Goal: Information Seeking & Learning: Learn about a topic

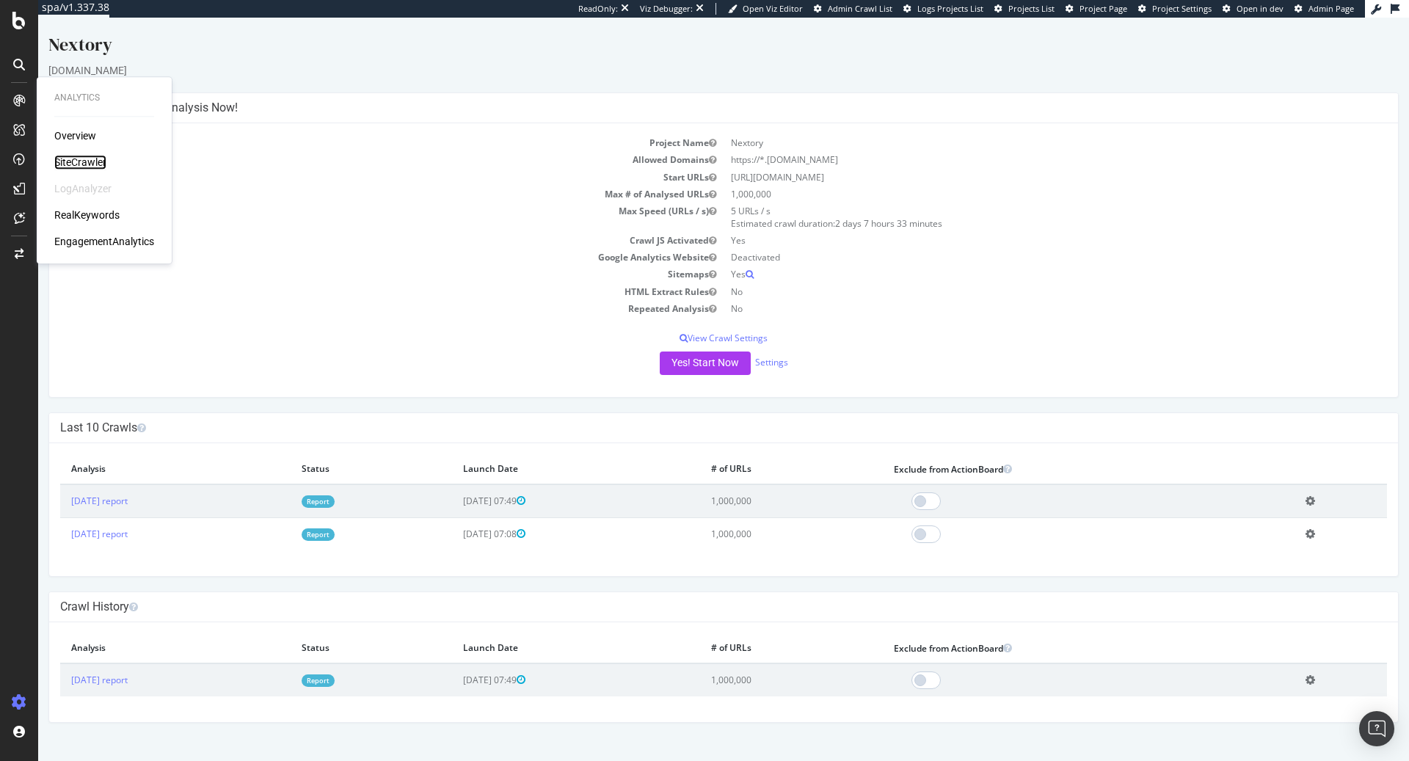
click at [70, 158] on div "SiteCrawler" at bounding box center [80, 162] width 52 height 15
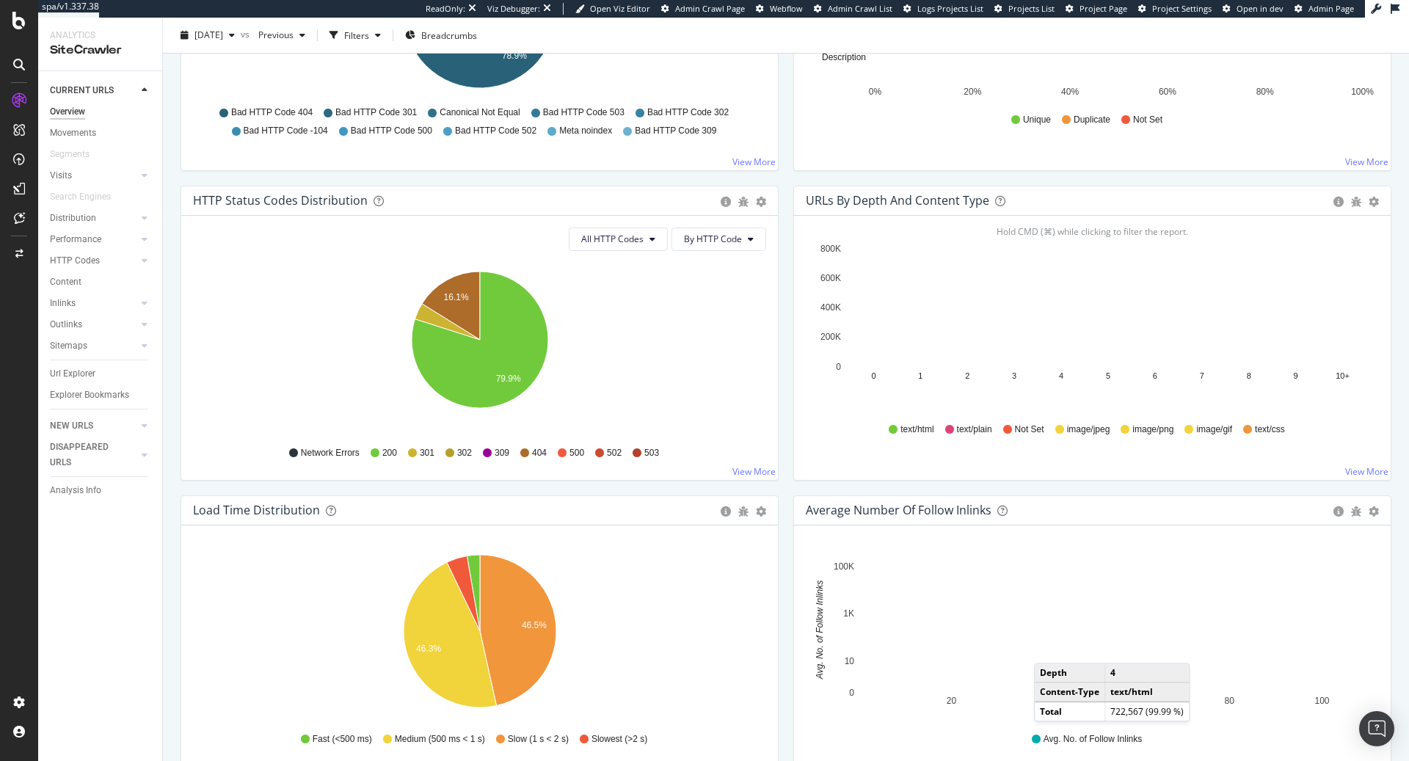
scroll to position [313, 0]
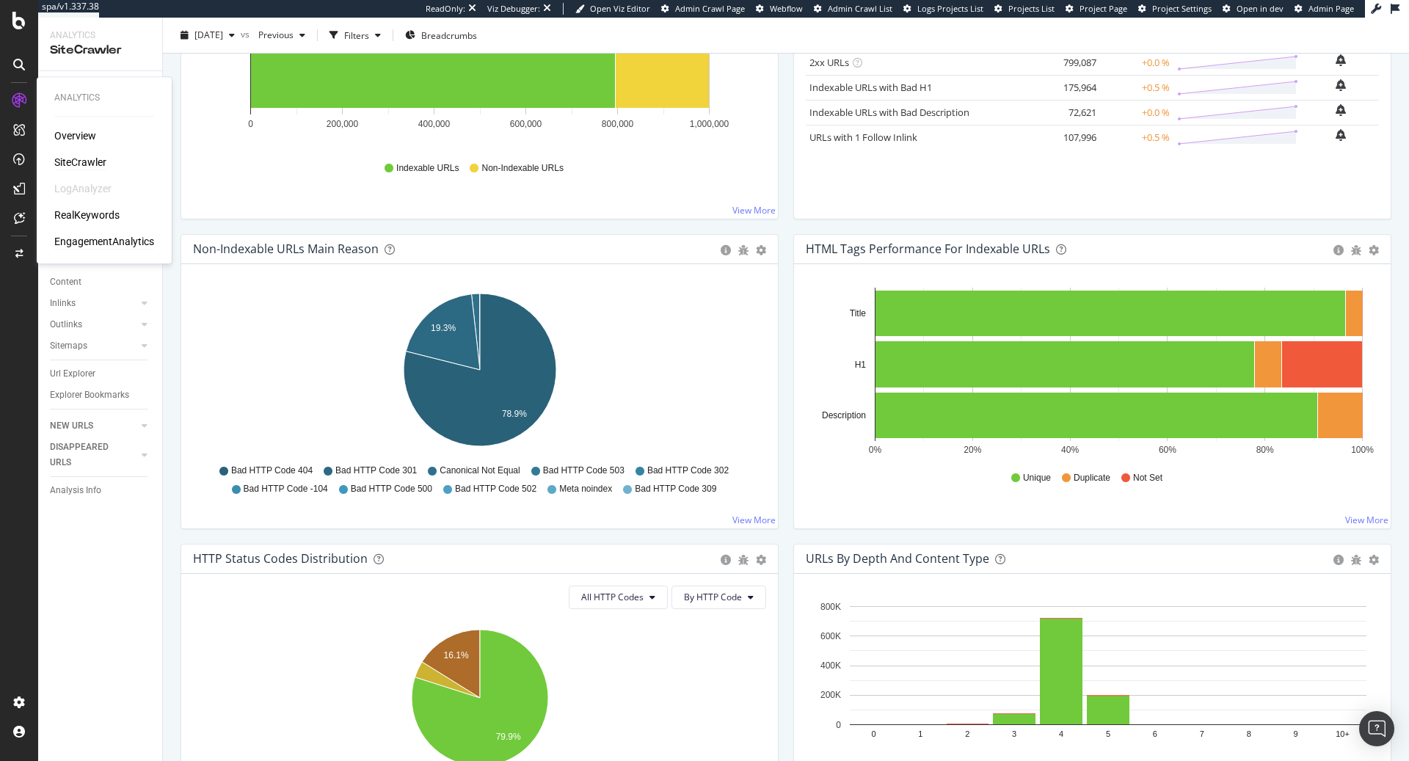
click at [112, 243] on div "EngagementAnalytics" at bounding box center [104, 241] width 100 height 15
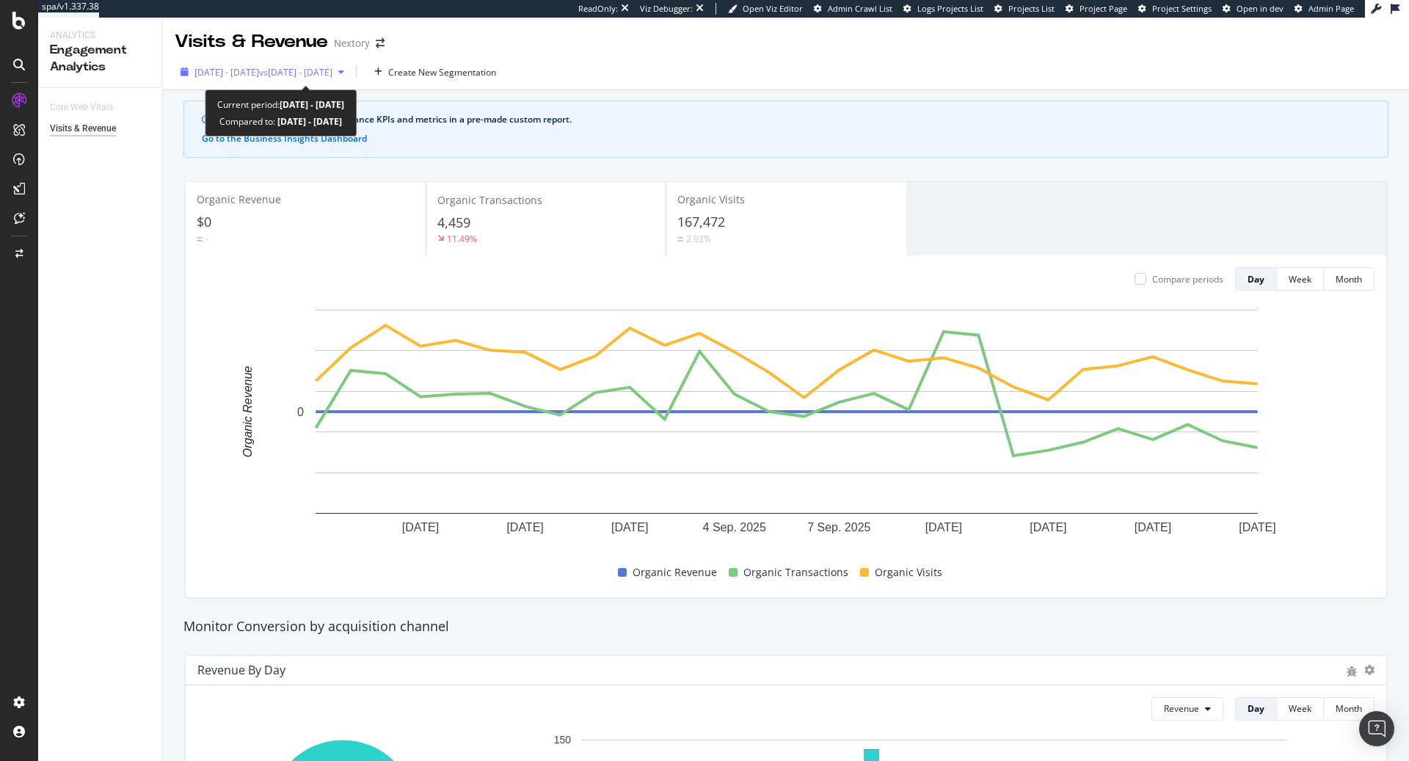
click at [305, 74] on span "vs [DATE] - [DATE]" at bounding box center [295, 72] width 73 height 12
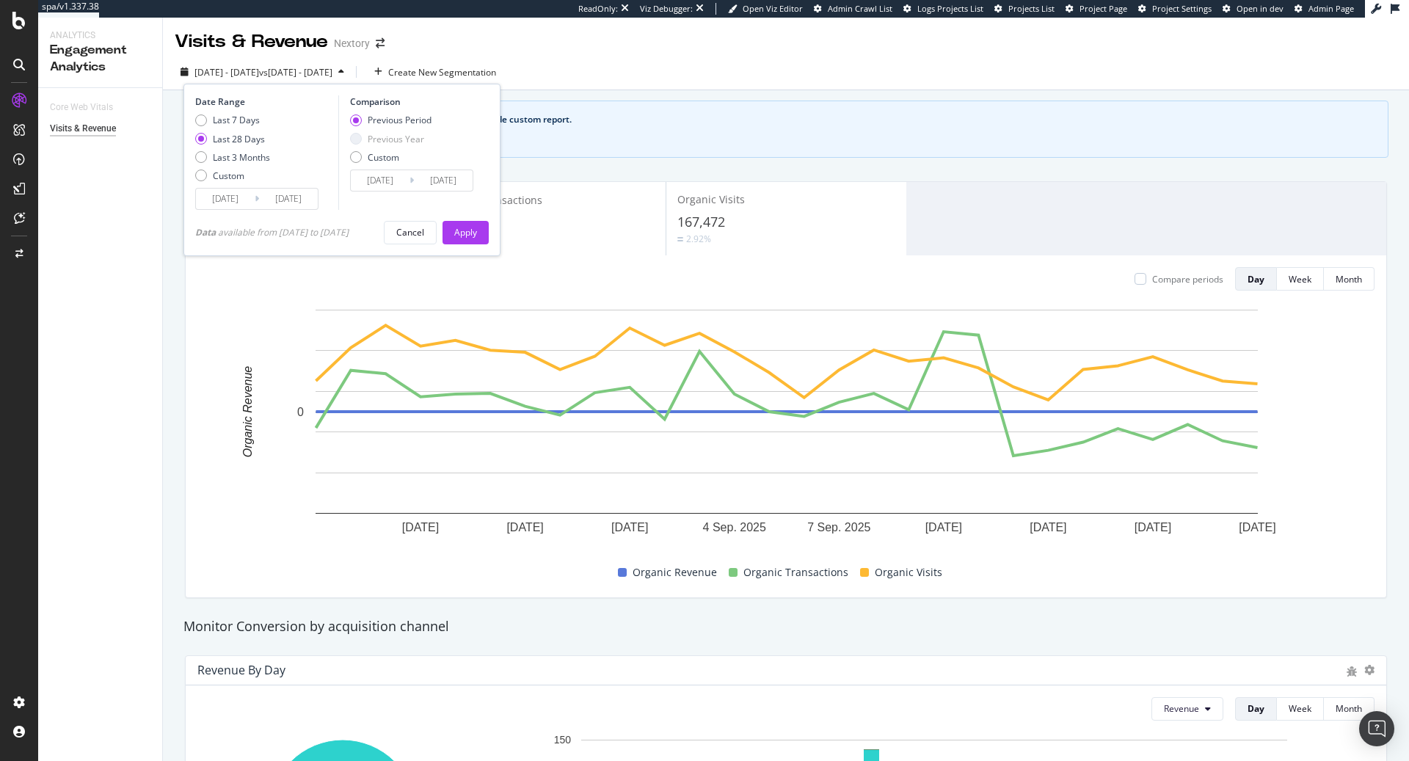
click at [683, 120] on div "See your organic search performance KPIs and metrics in a pre-made custom repor…" at bounding box center [794, 119] width 1154 height 13
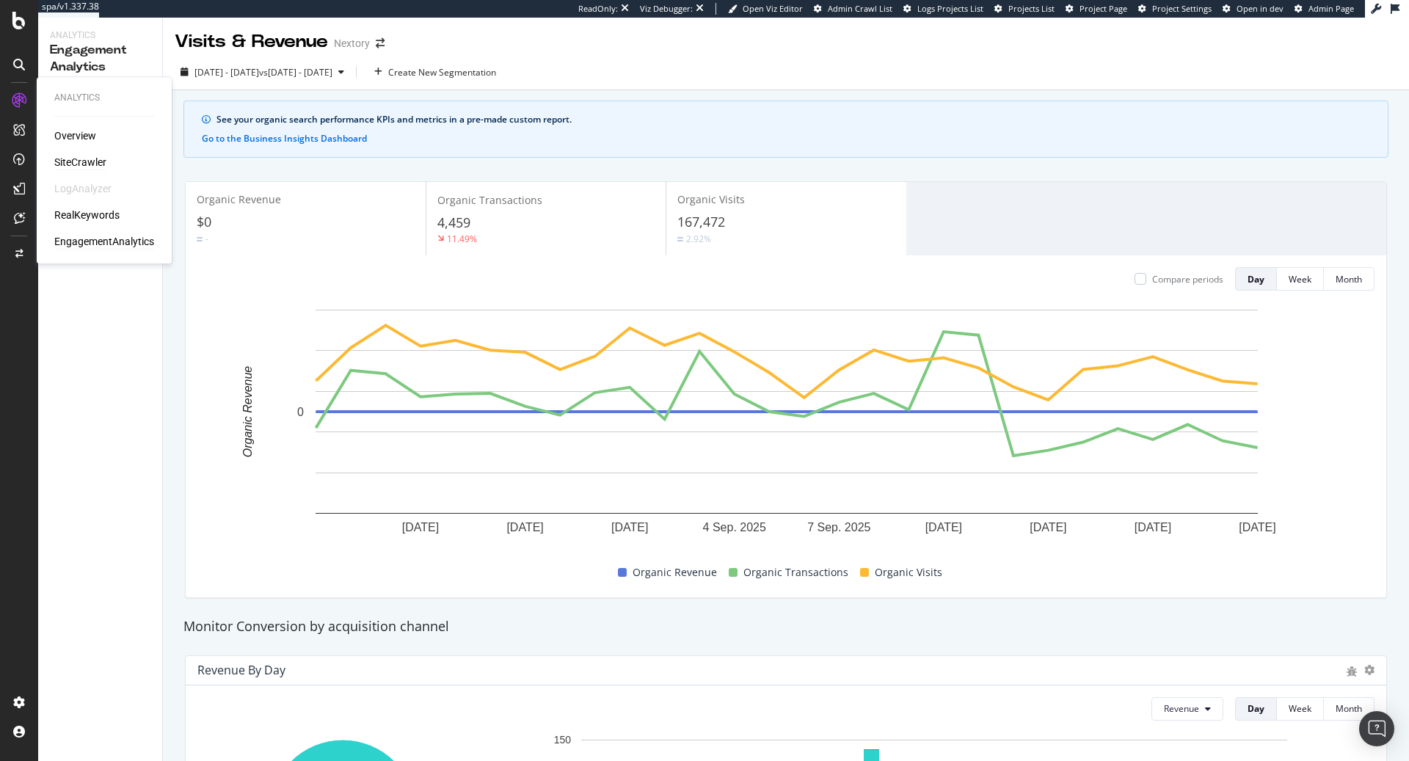
click at [94, 163] on div "SiteCrawler" at bounding box center [80, 162] width 52 height 15
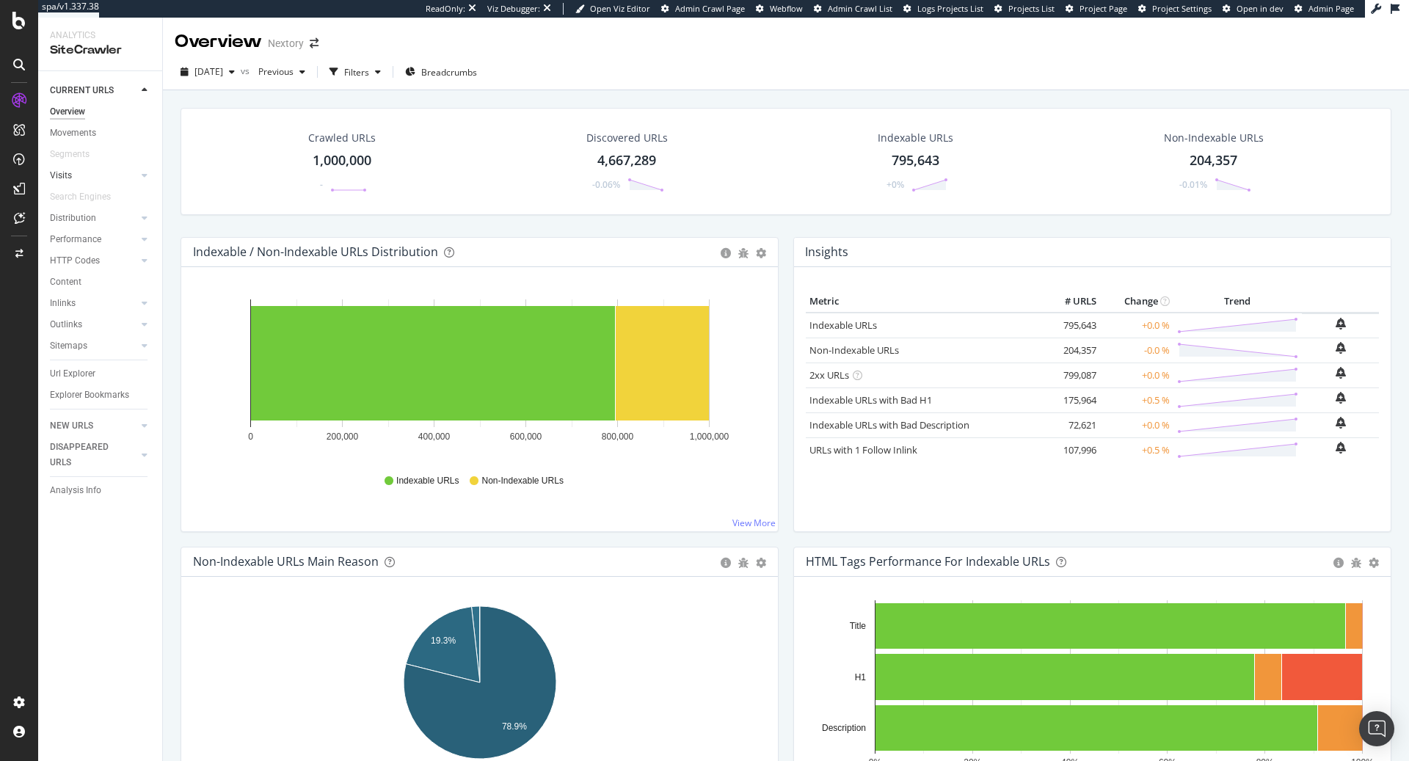
click at [76, 175] on link "Visits" at bounding box center [93, 175] width 87 height 15
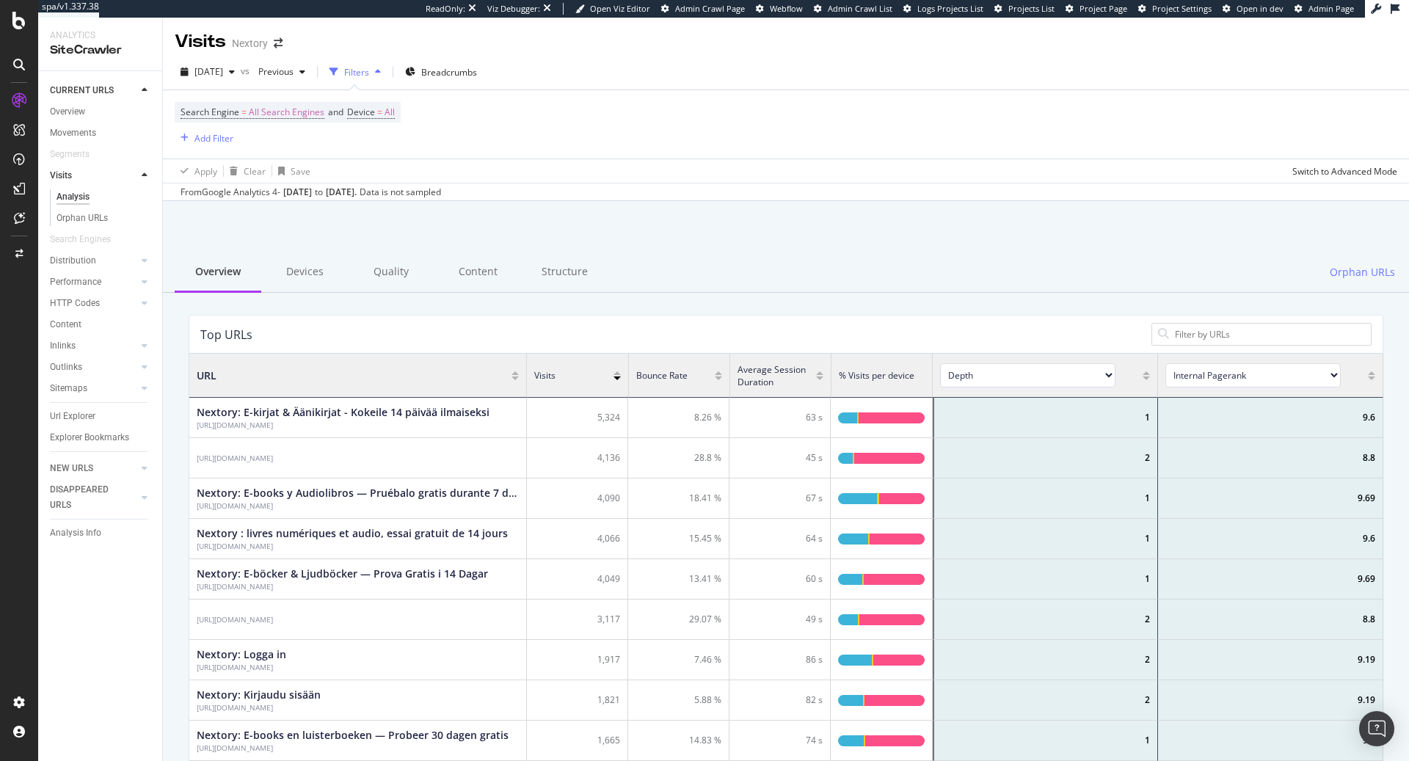
scroll to position [440, 1194]
click at [595, 272] on div "Structure" at bounding box center [564, 273] width 87 height 40
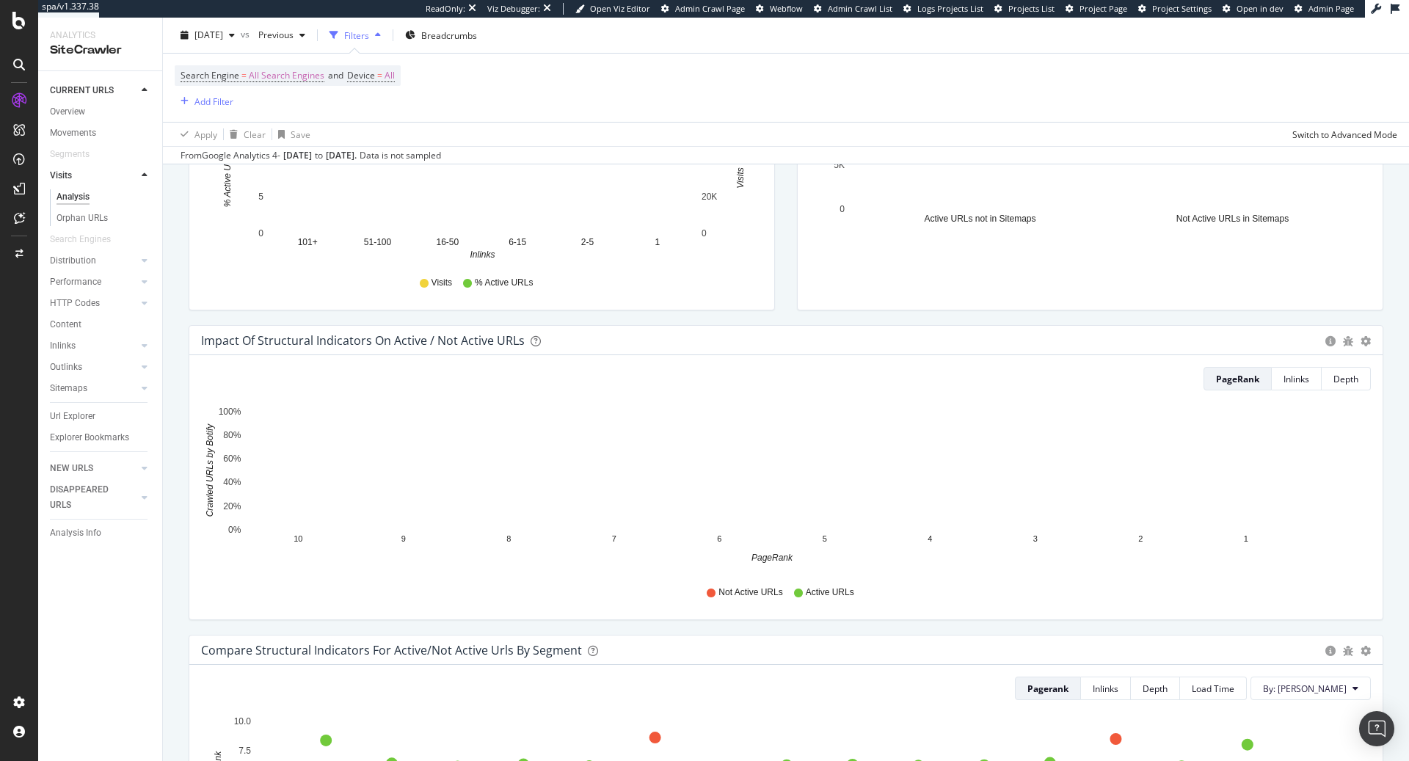
scroll to position [609, 0]
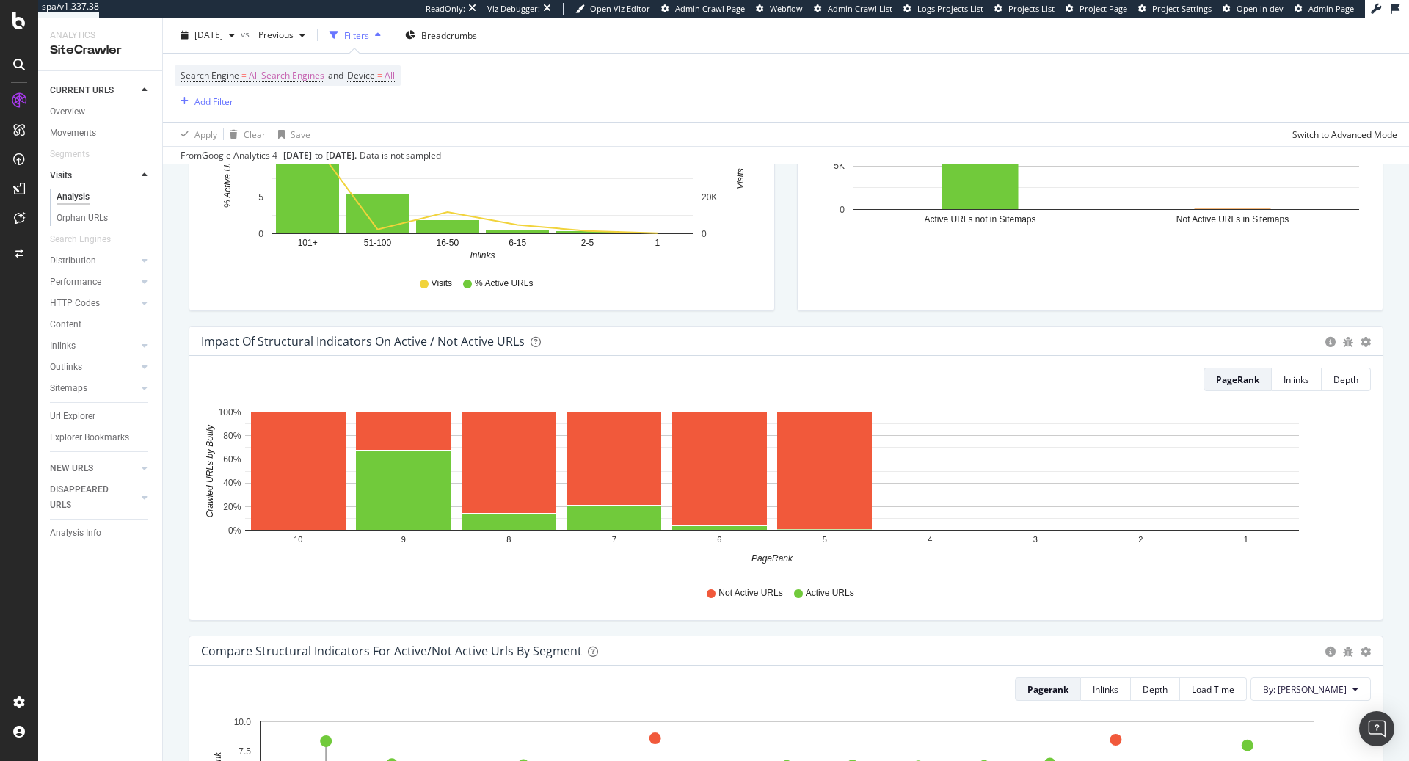
click at [1367, 346] on div "Bar (by Value) Bar (by Percentage) Table Export as CSV Add to Custom Report" at bounding box center [1366, 341] width 10 height 15
click at [1367, 337] on icon "gear" at bounding box center [1366, 342] width 10 height 10
click at [1067, 357] on div "PageRank Inlinks Depth Hold CMD (⌘) while clicking to filter the report. 10 9 8…" at bounding box center [786, 488] width 1194 height 264
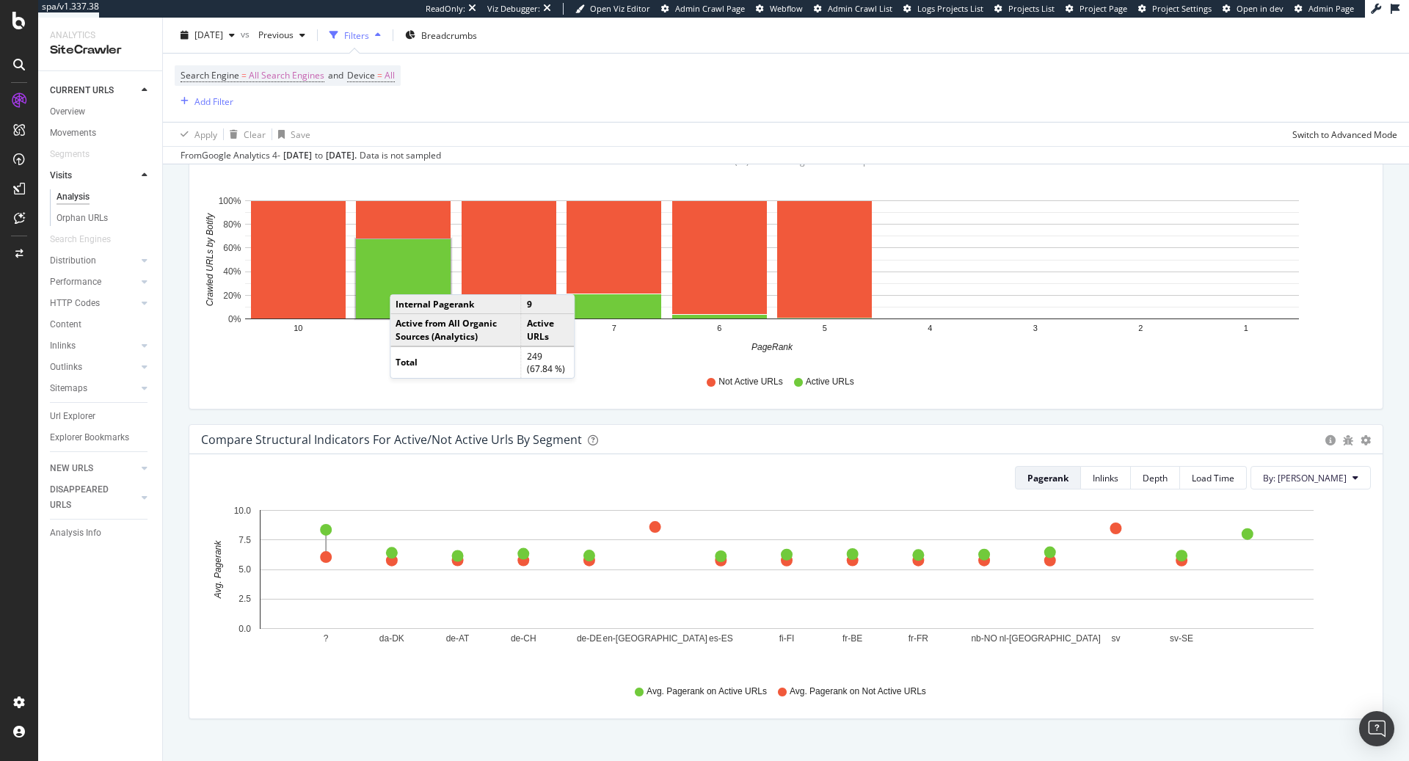
scroll to position [0, 0]
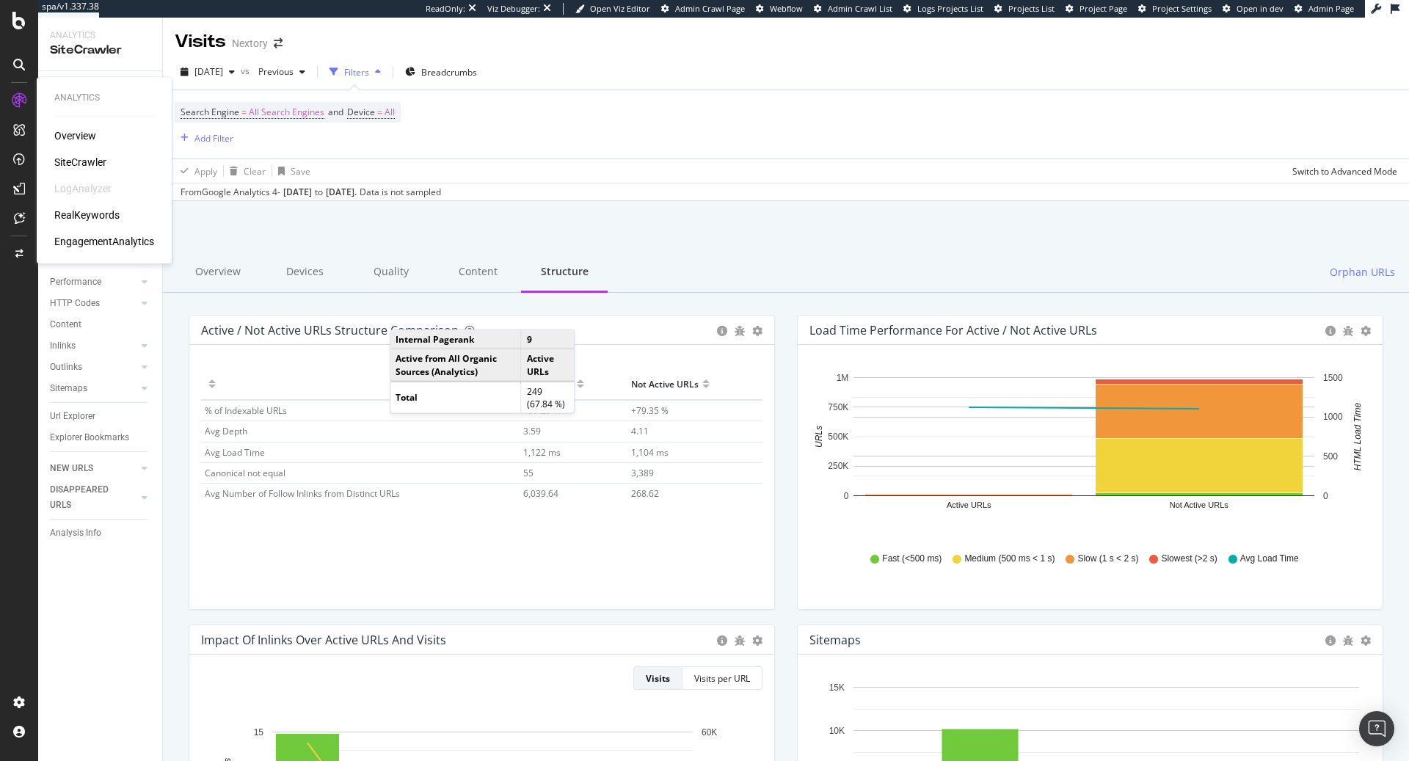
click at [91, 169] on div "SiteCrawler" at bounding box center [80, 162] width 52 height 15
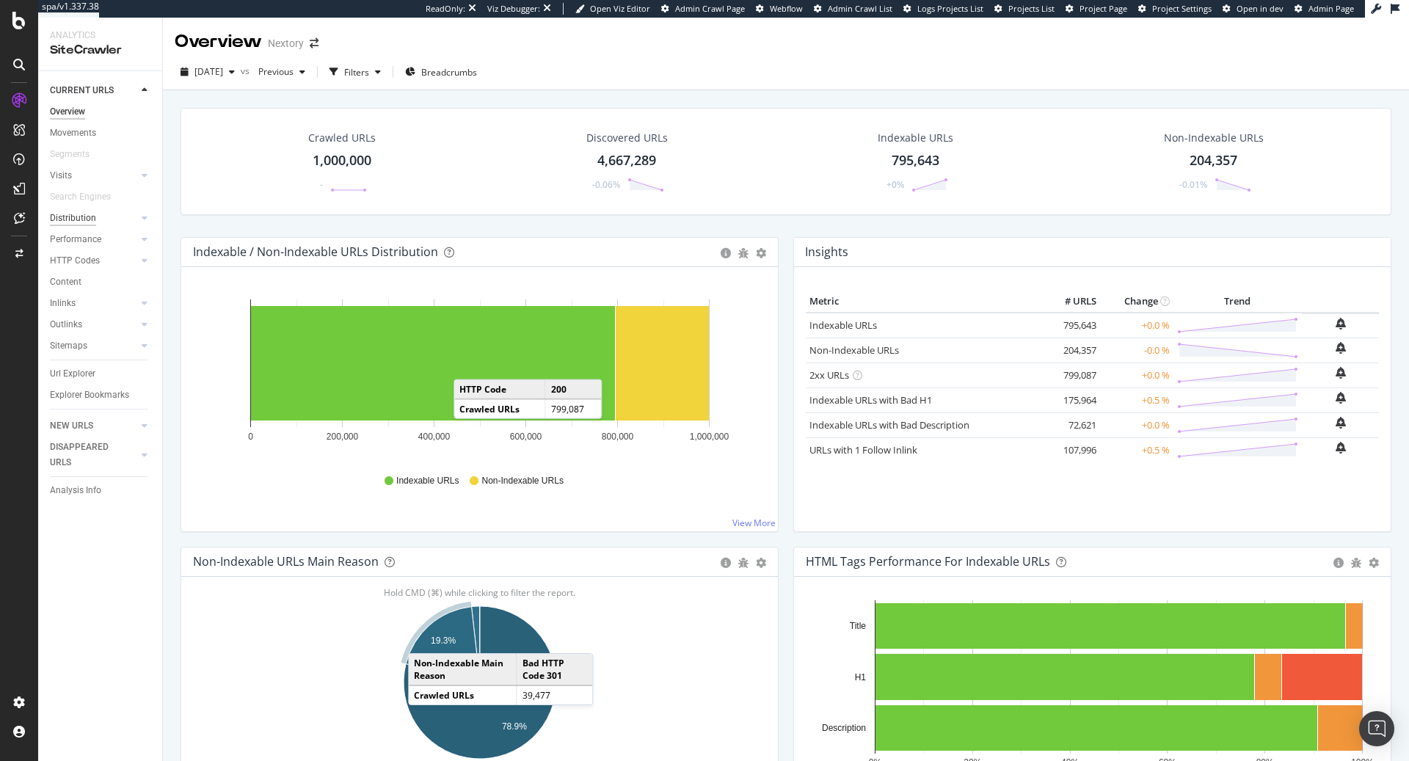
click at [94, 217] on div "Distribution" at bounding box center [73, 218] width 46 height 15
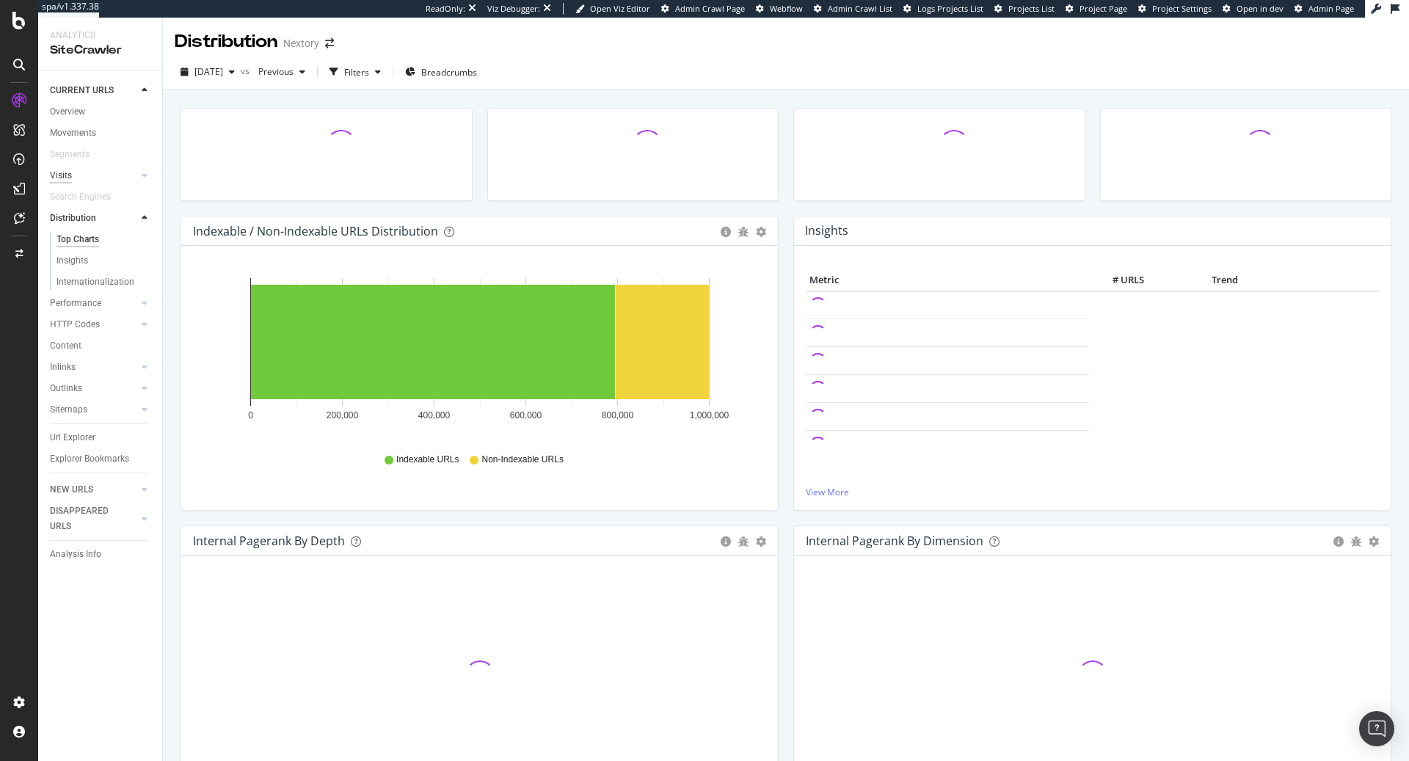
click at [65, 177] on div "Visits" at bounding box center [61, 175] width 22 height 15
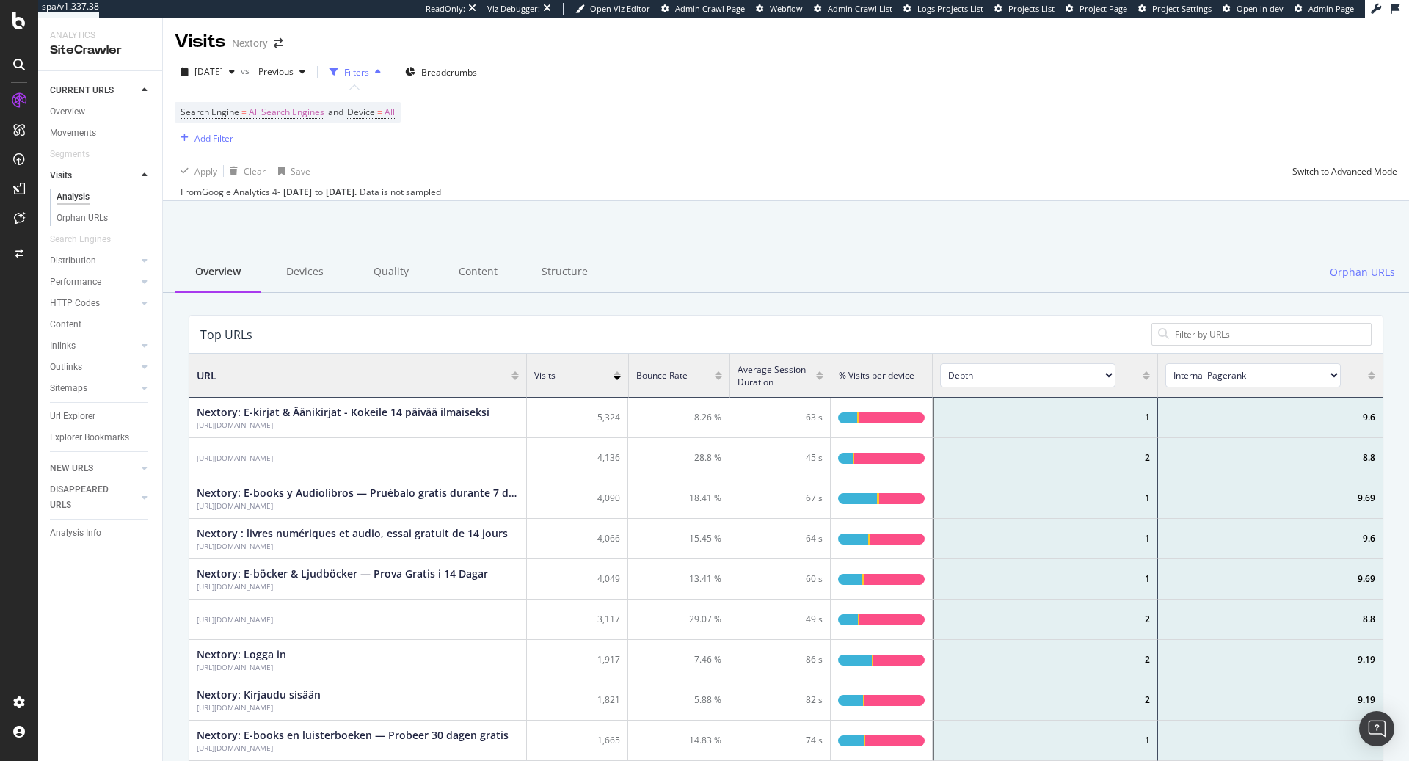
scroll to position [440, 1194]
click at [554, 265] on div "Structure" at bounding box center [564, 273] width 87 height 40
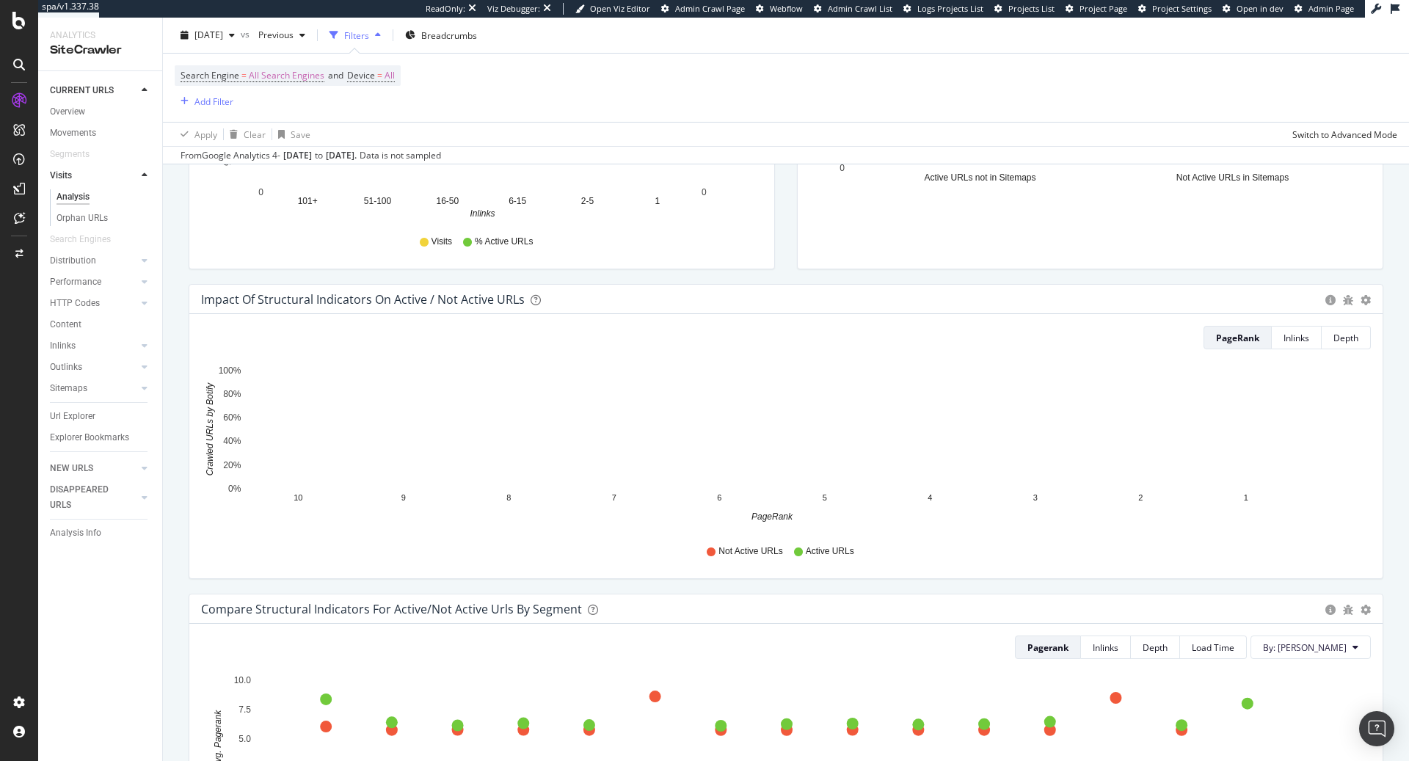
scroll to position [650, 0]
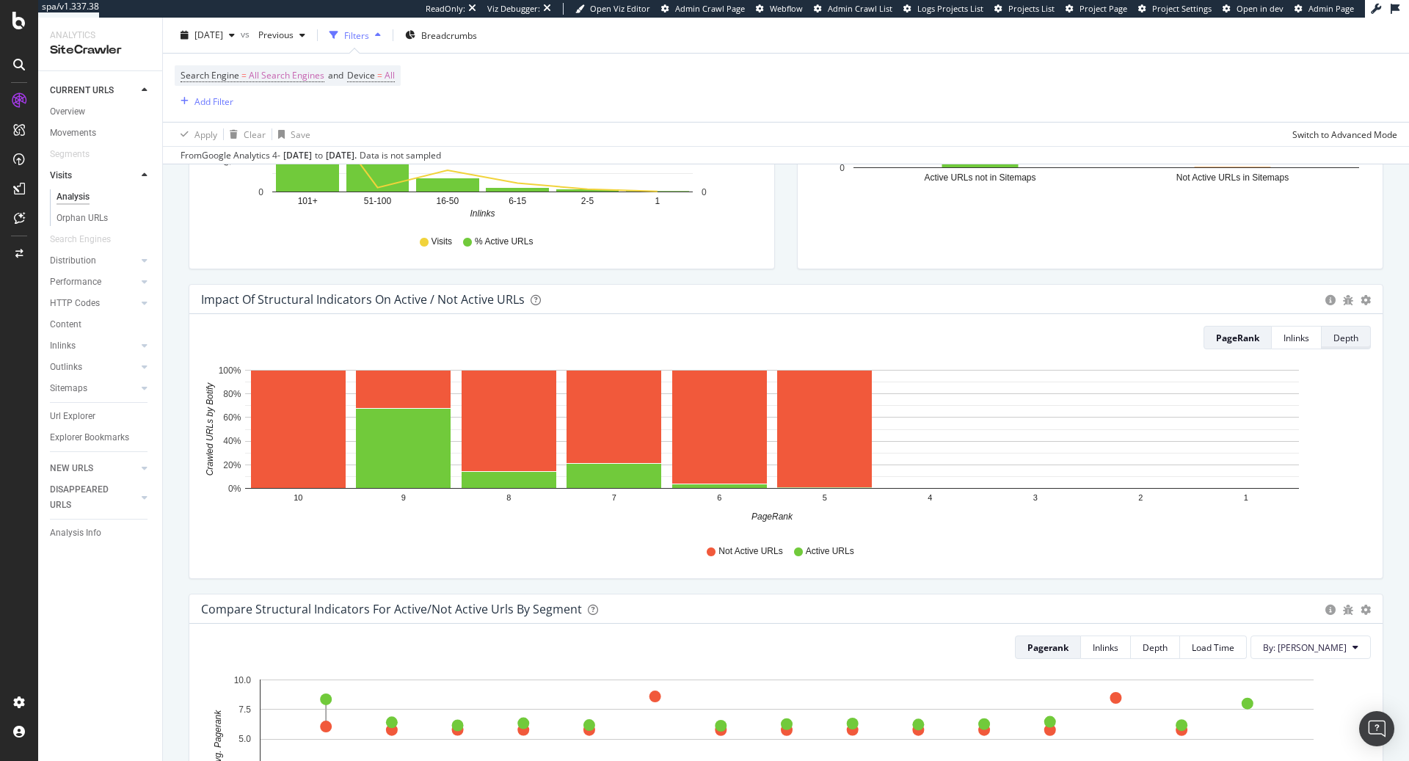
click at [1364, 341] on button "Depth" at bounding box center [1346, 337] width 49 height 23
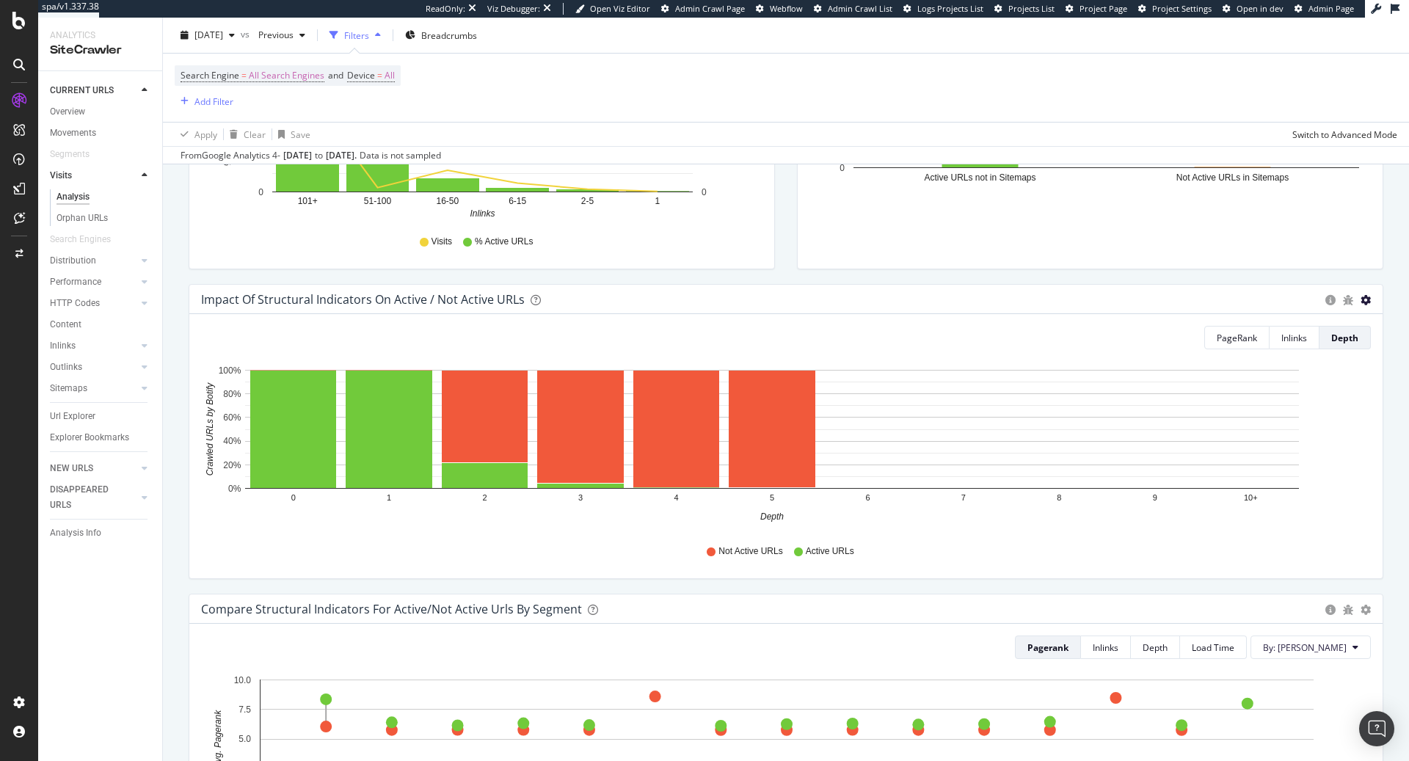
click at [1365, 300] on icon "gear" at bounding box center [1366, 300] width 10 height 10
click at [1365, 301] on icon "gear" at bounding box center [1366, 300] width 10 height 10
click at [1208, 432] on span "New Custom Report" at bounding box center [1173, 439] width 147 height 27
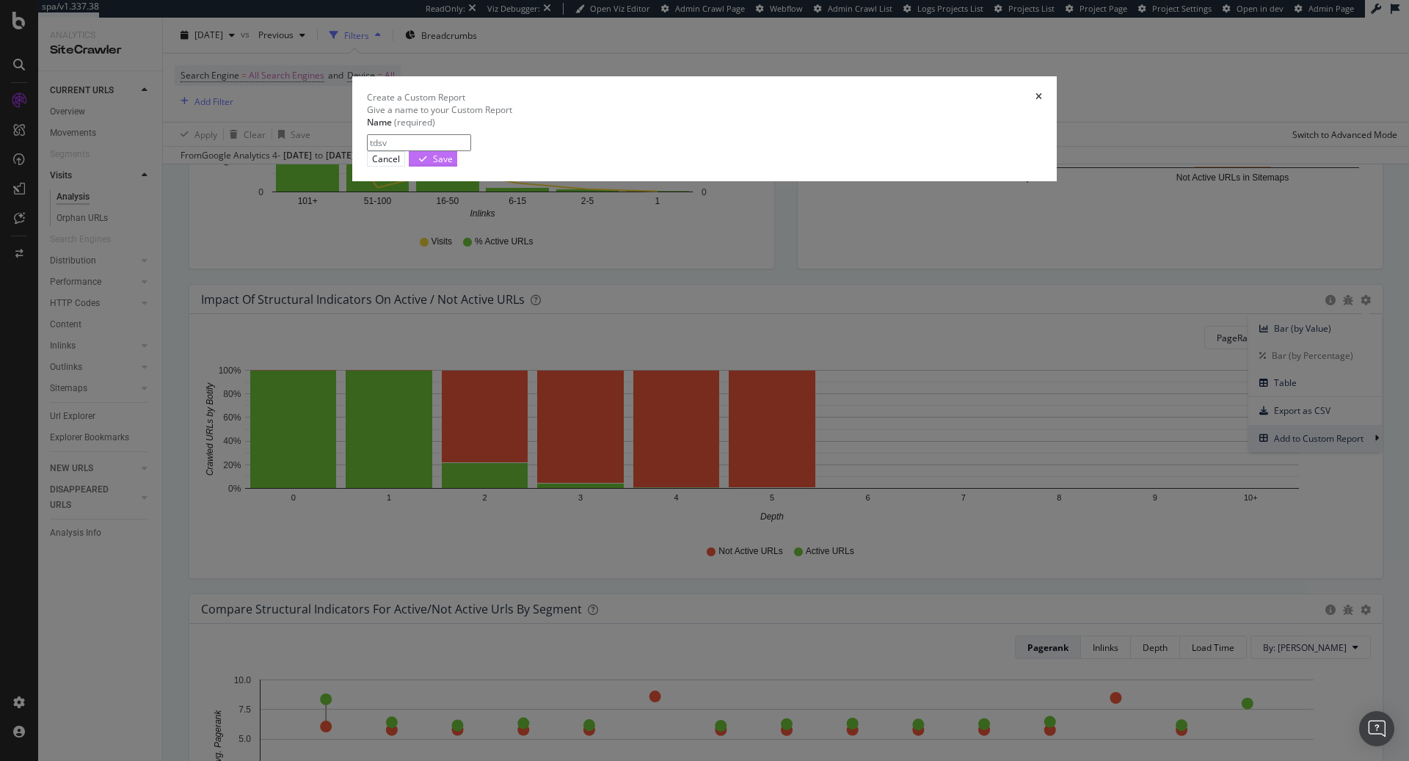
type input "tdsv"
click at [457, 167] on button "Save" at bounding box center [433, 158] width 48 height 15
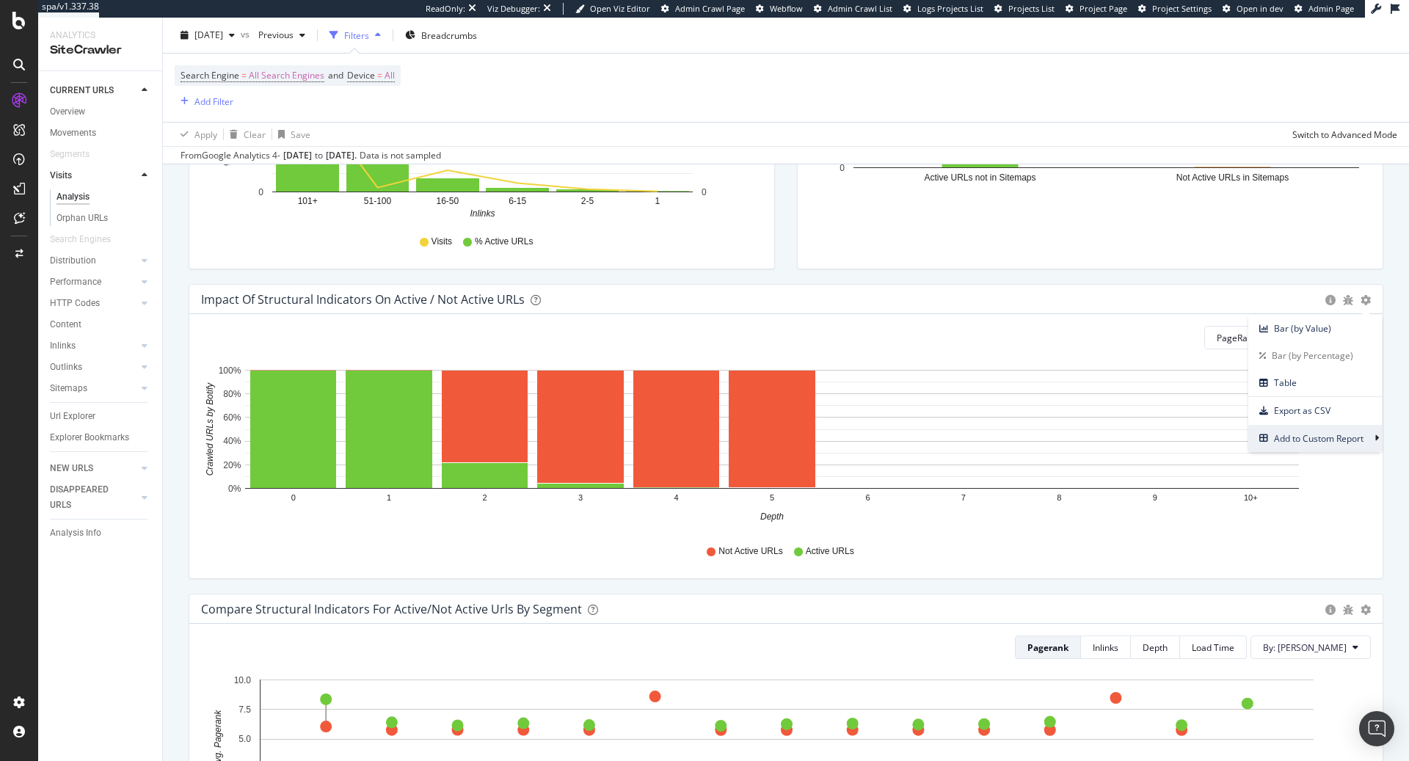
click at [253, 760] on span "tdsv" at bounding box center [244, 767] width 17 height 12
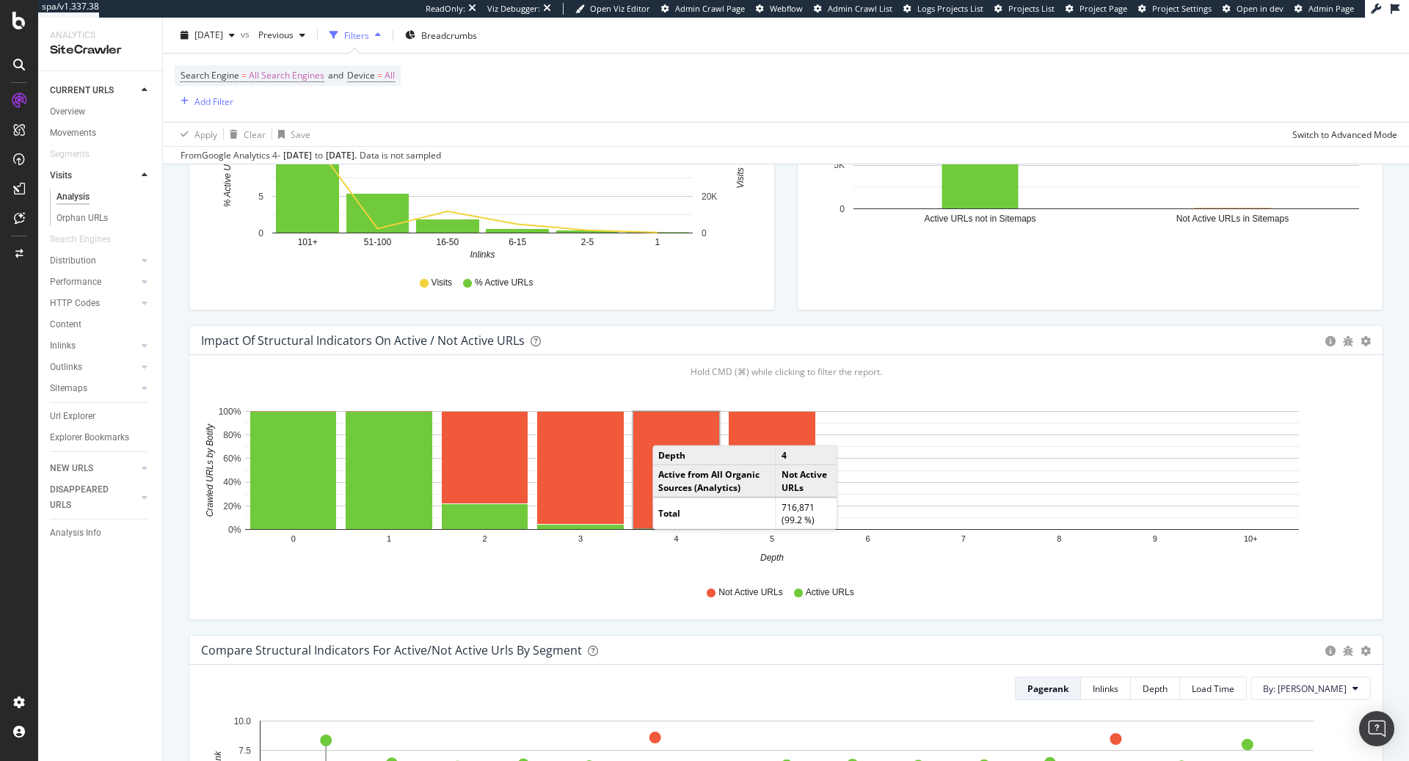
scroll to position [652, 0]
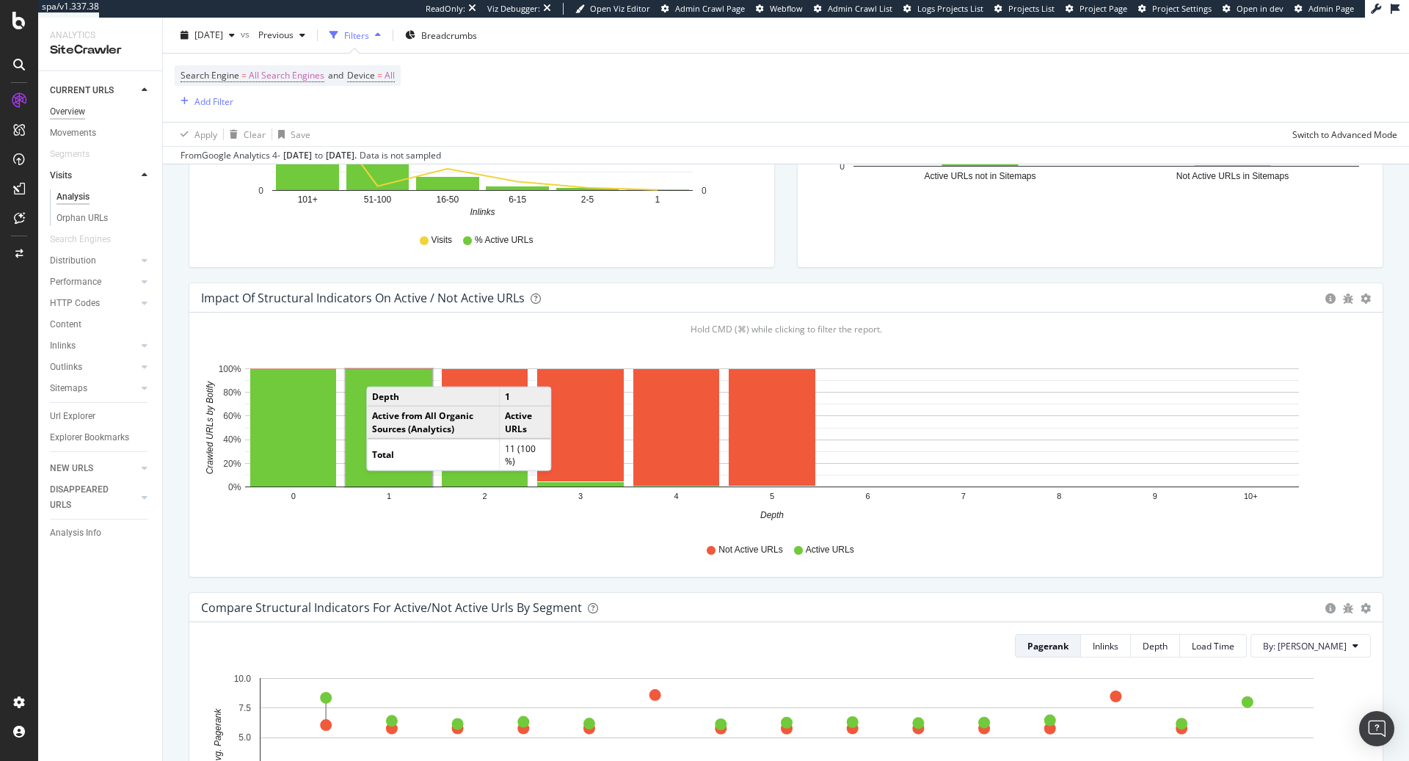
click at [75, 112] on div "Overview" at bounding box center [67, 111] width 35 height 15
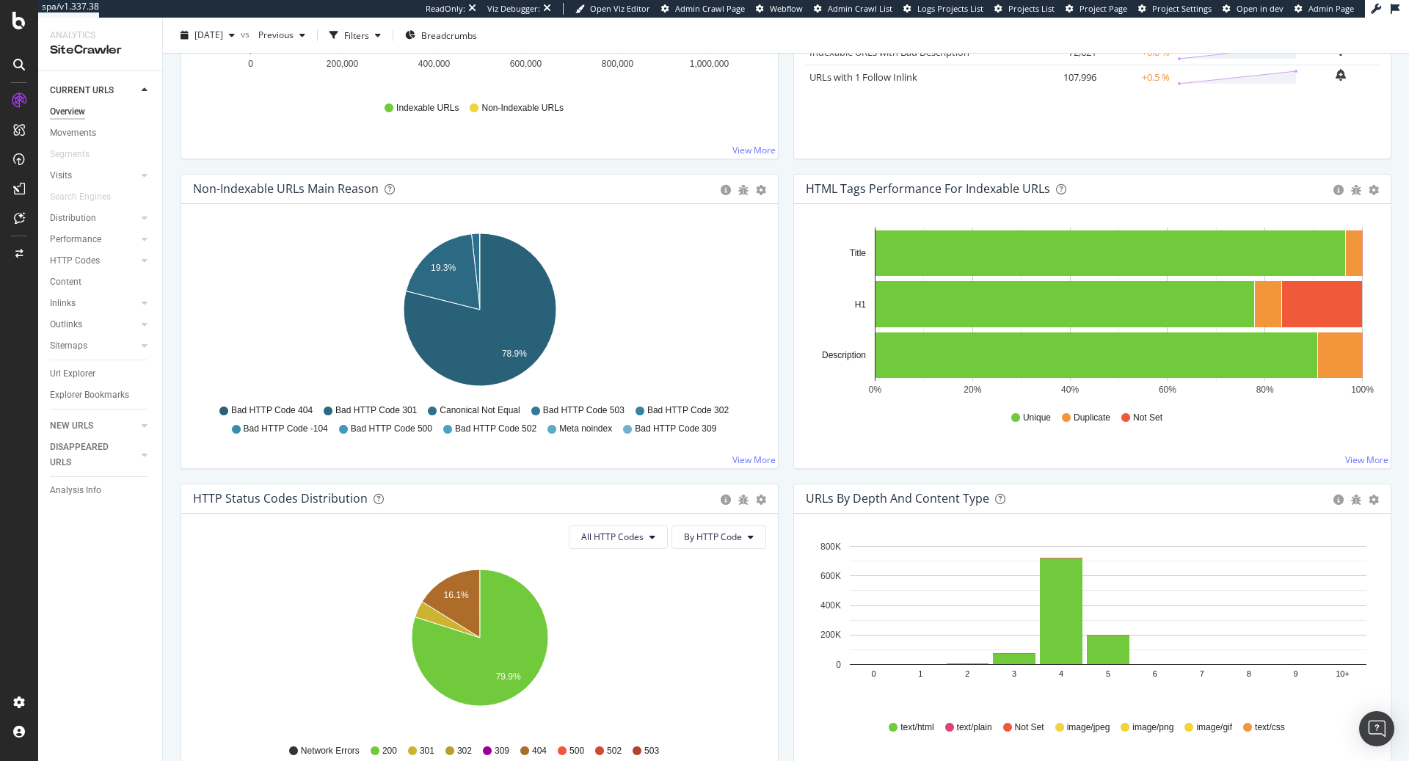
scroll to position [376, 0]
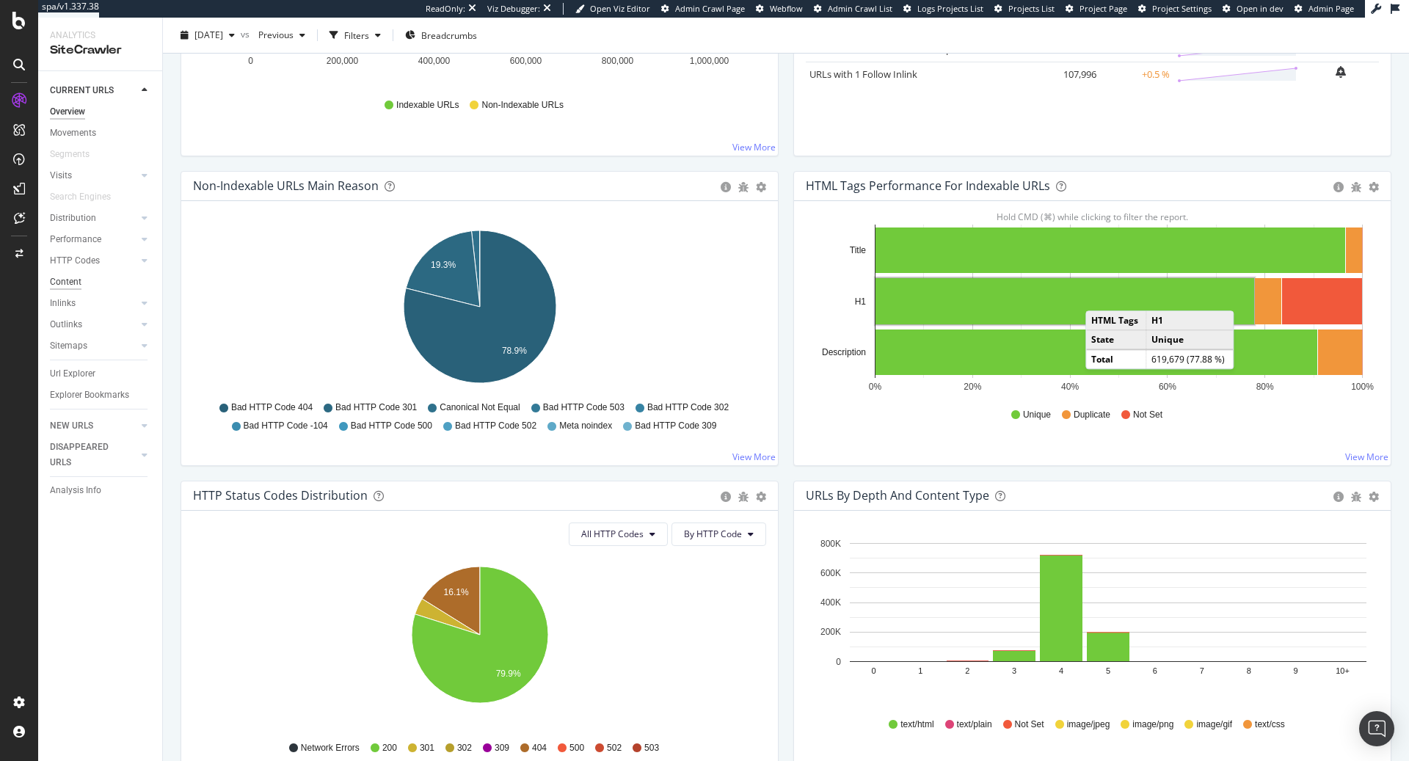
click at [61, 283] on div "Content" at bounding box center [66, 282] width 32 height 15
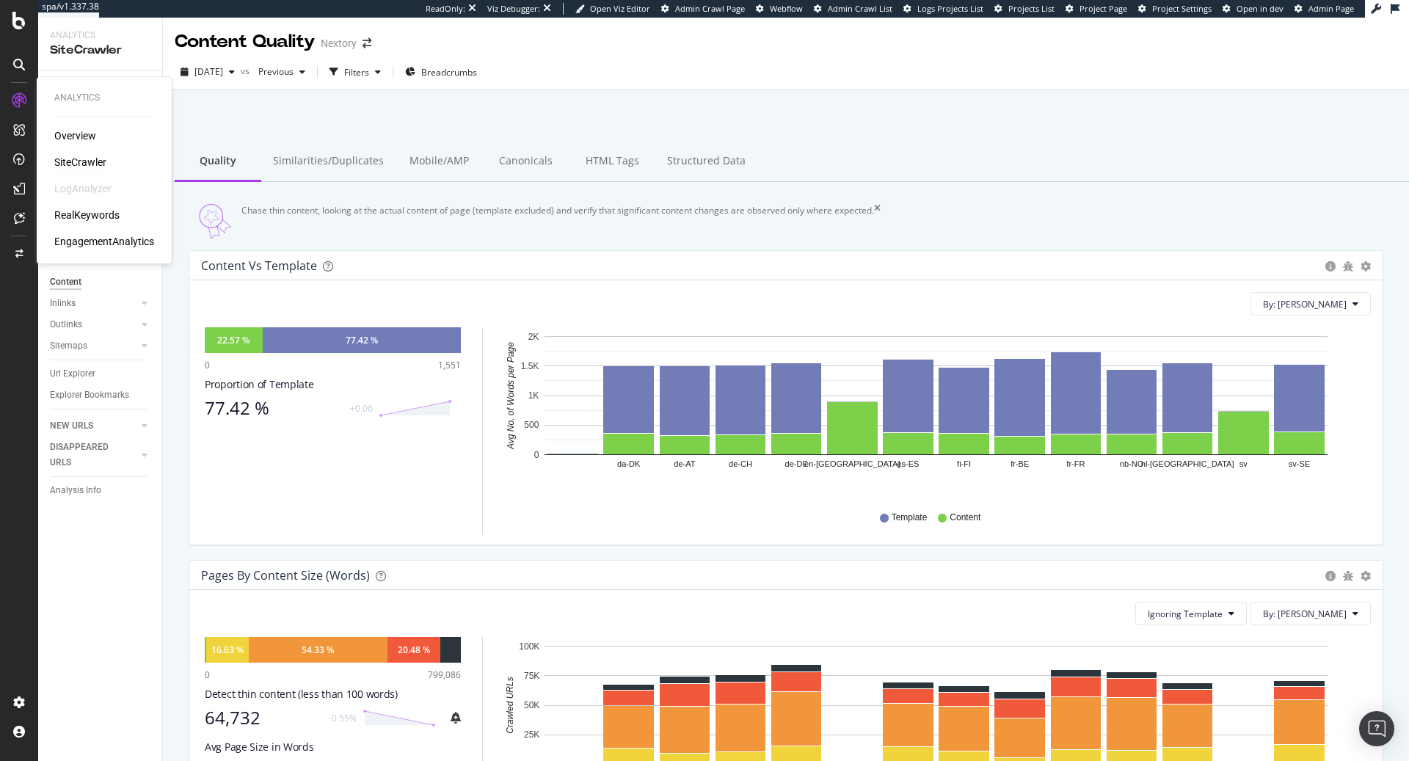
click at [110, 211] on div "RealKeywords" at bounding box center [86, 215] width 65 height 15
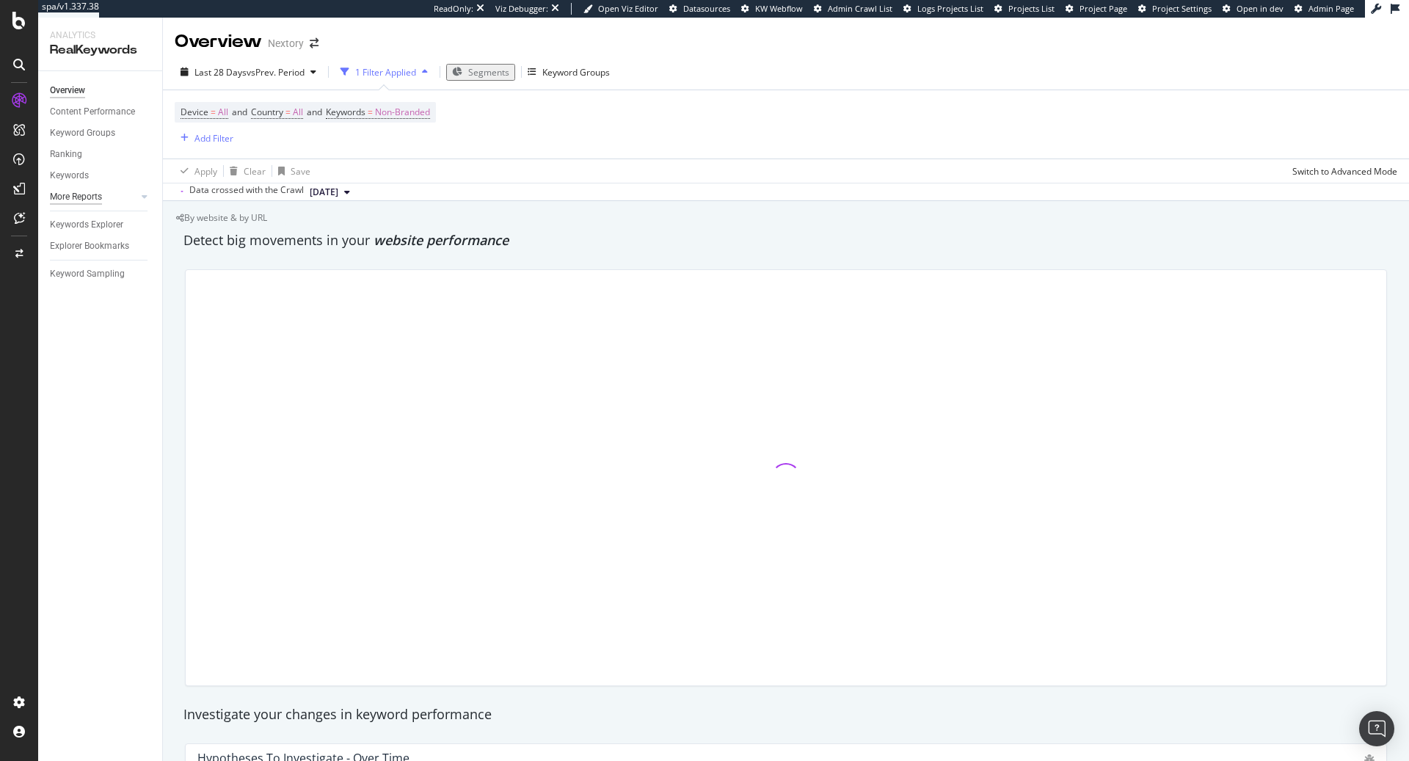
click at [87, 191] on div "More Reports" at bounding box center [76, 196] width 52 height 15
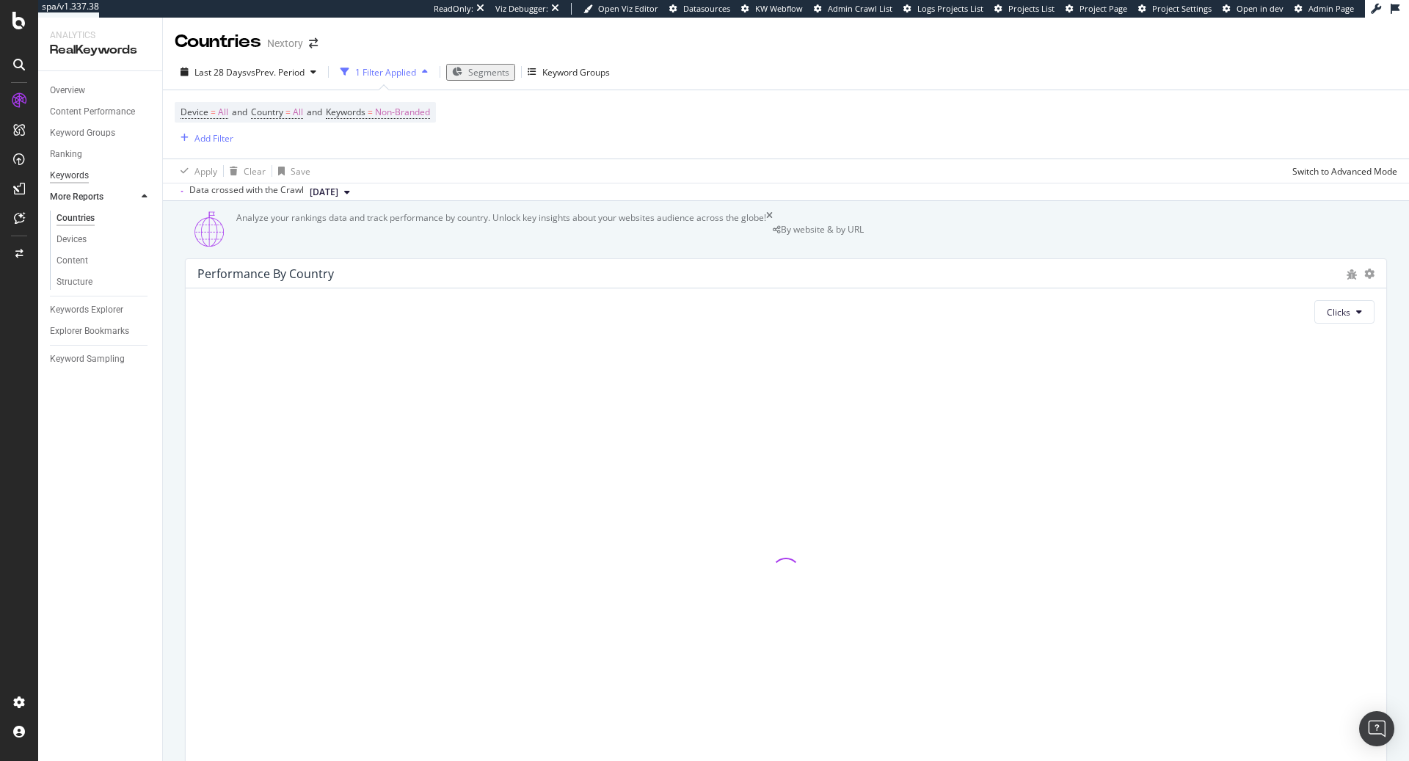
click at [78, 171] on div "Keywords" at bounding box center [69, 175] width 39 height 15
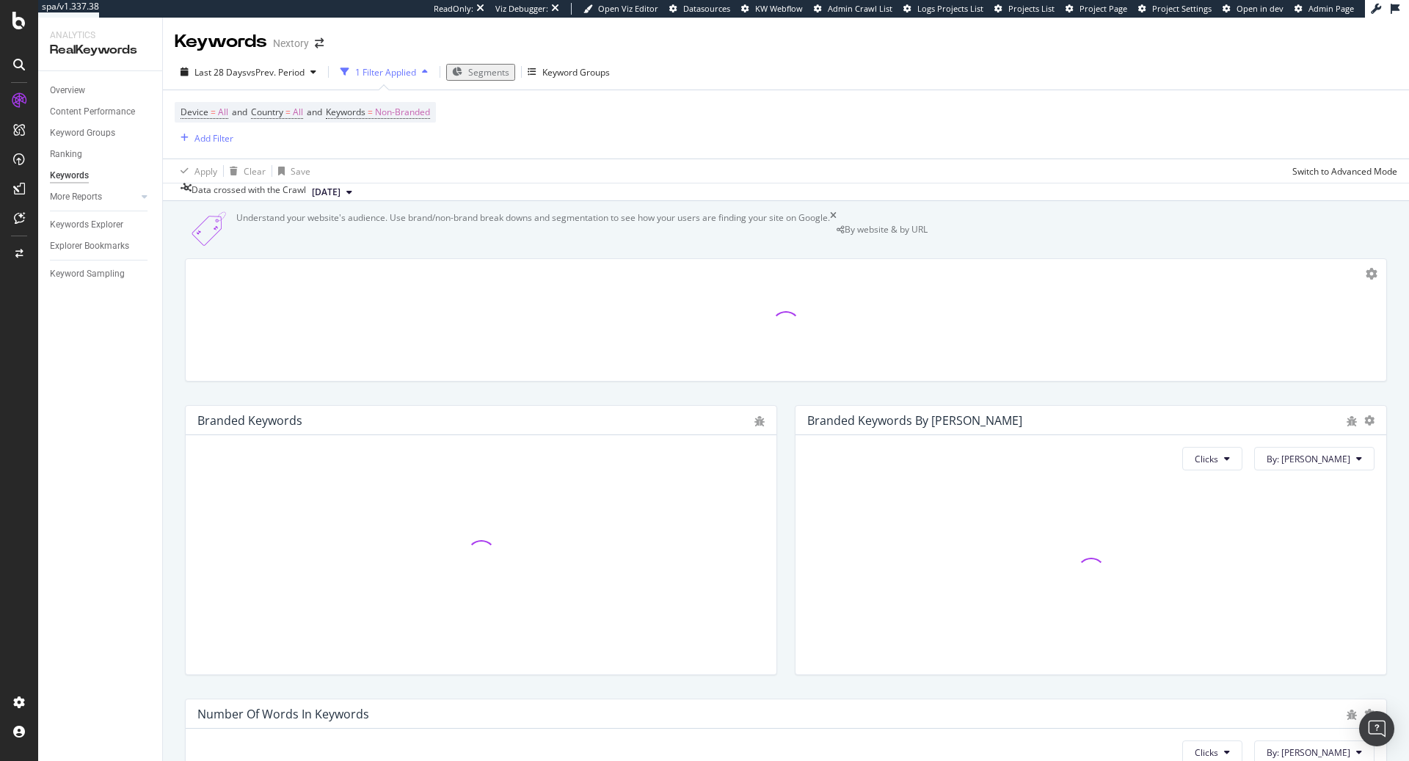
click at [80, 195] on div "More Reports" at bounding box center [76, 196] width 52 height 15
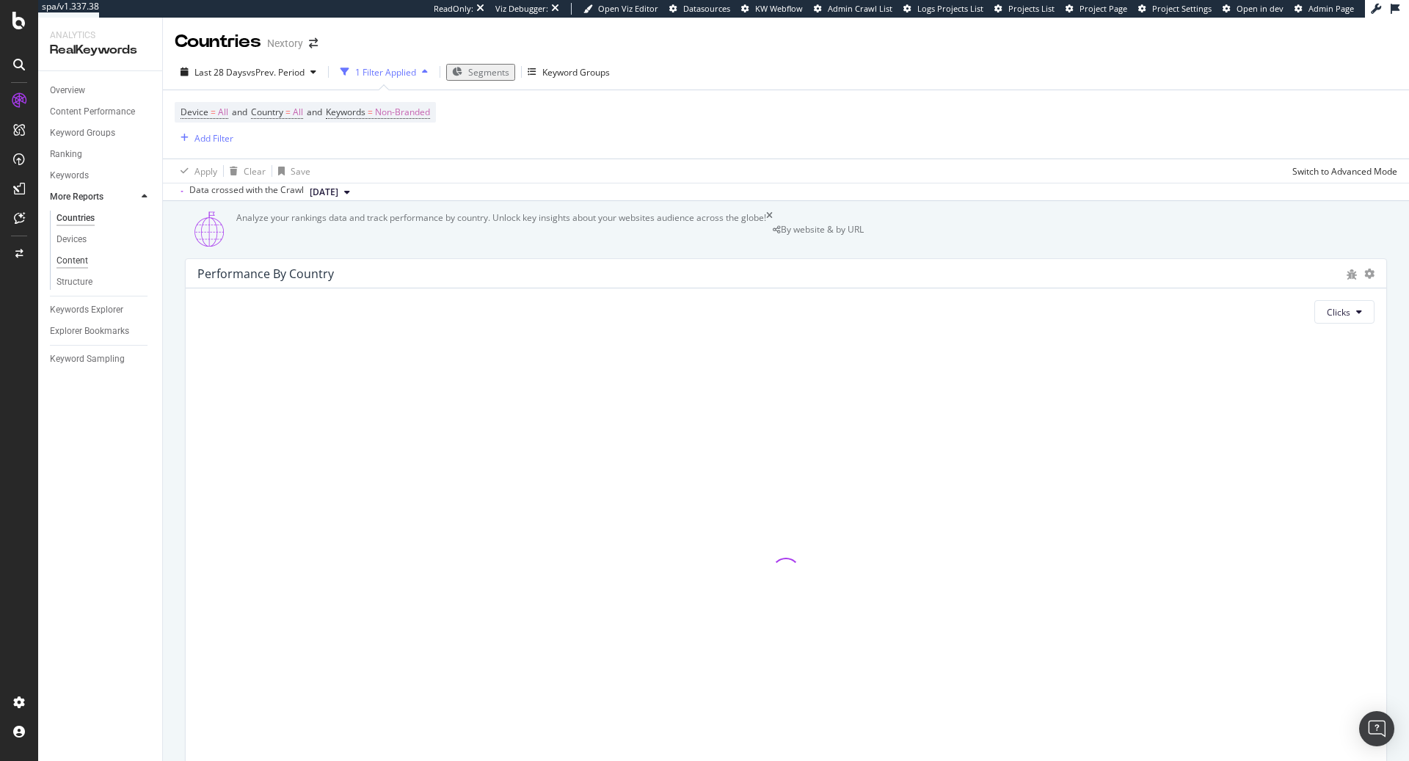
click at [67, 261] on div "Content" at bounding box center [73, 260] width 32 height 15
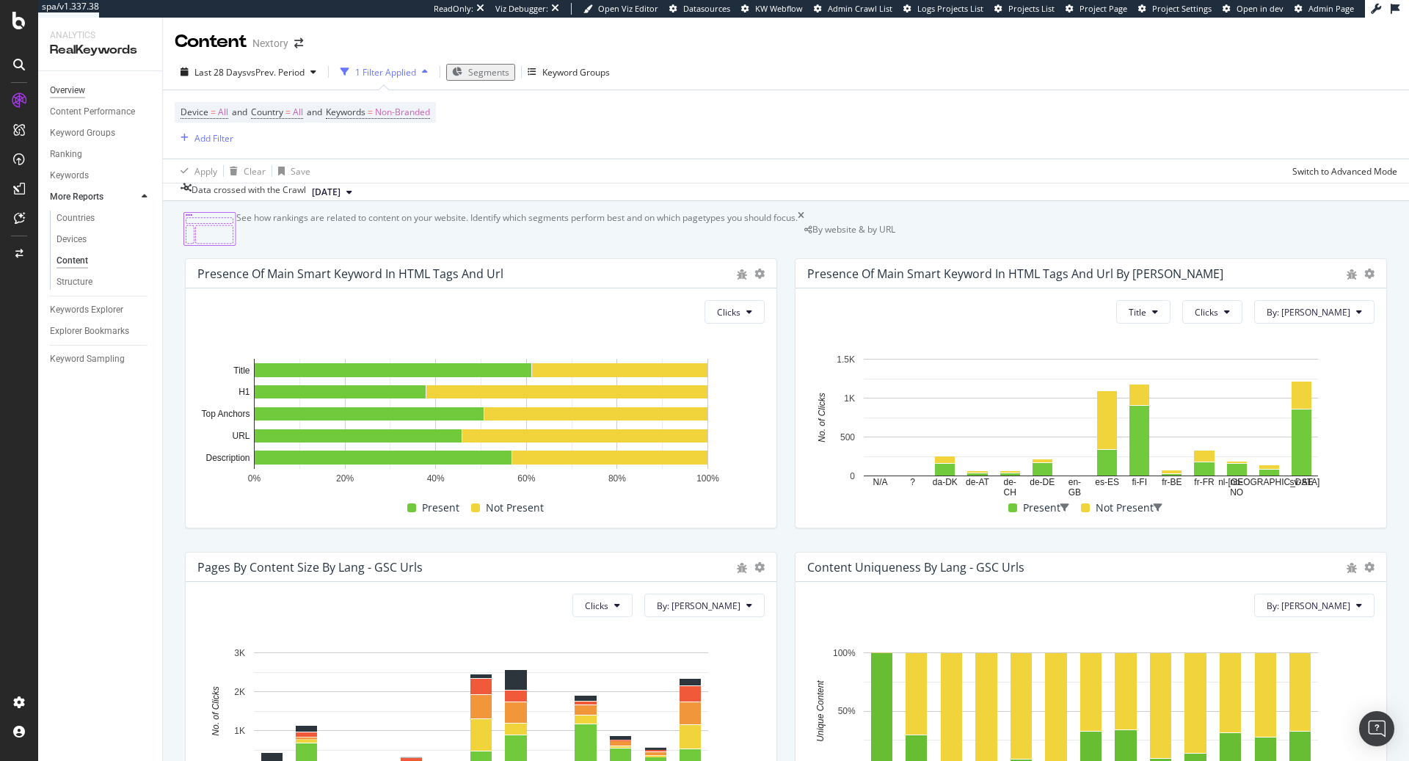
click at [69, 87] on div "Overview" at bounding box center [67, 90] width 35 height 15
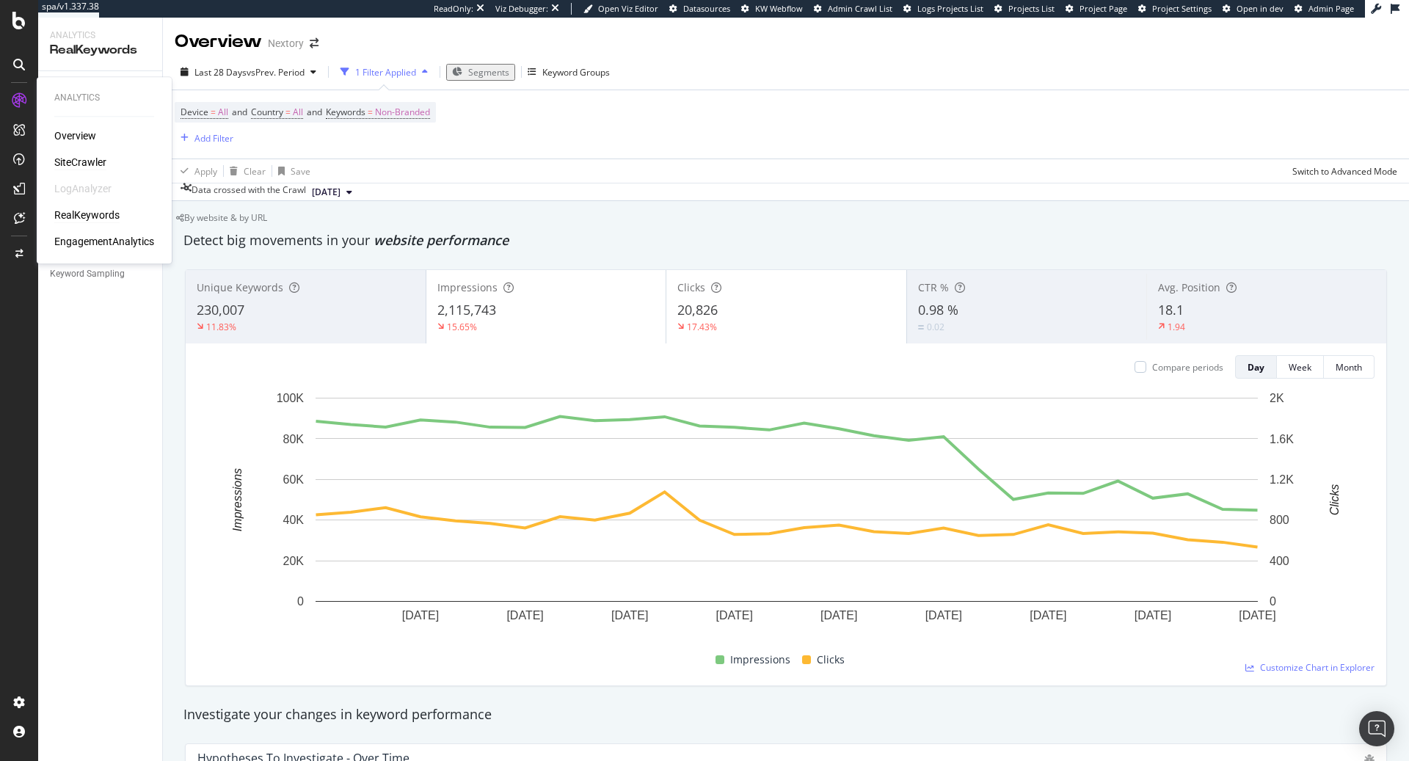
click at [64, 167] on div "SiteCrawler" at bounding box center [80, 162] width 52 height 15
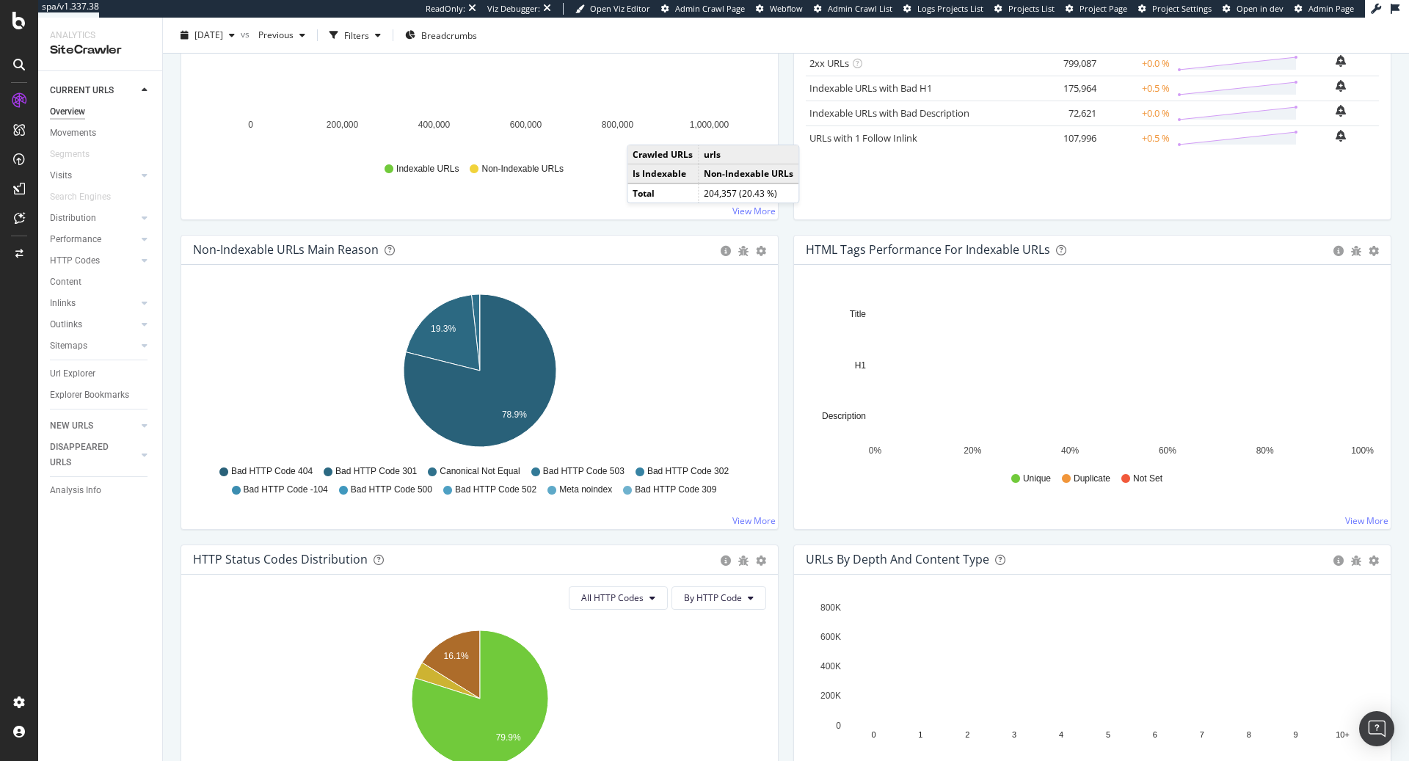
scroll to position [165, 0]
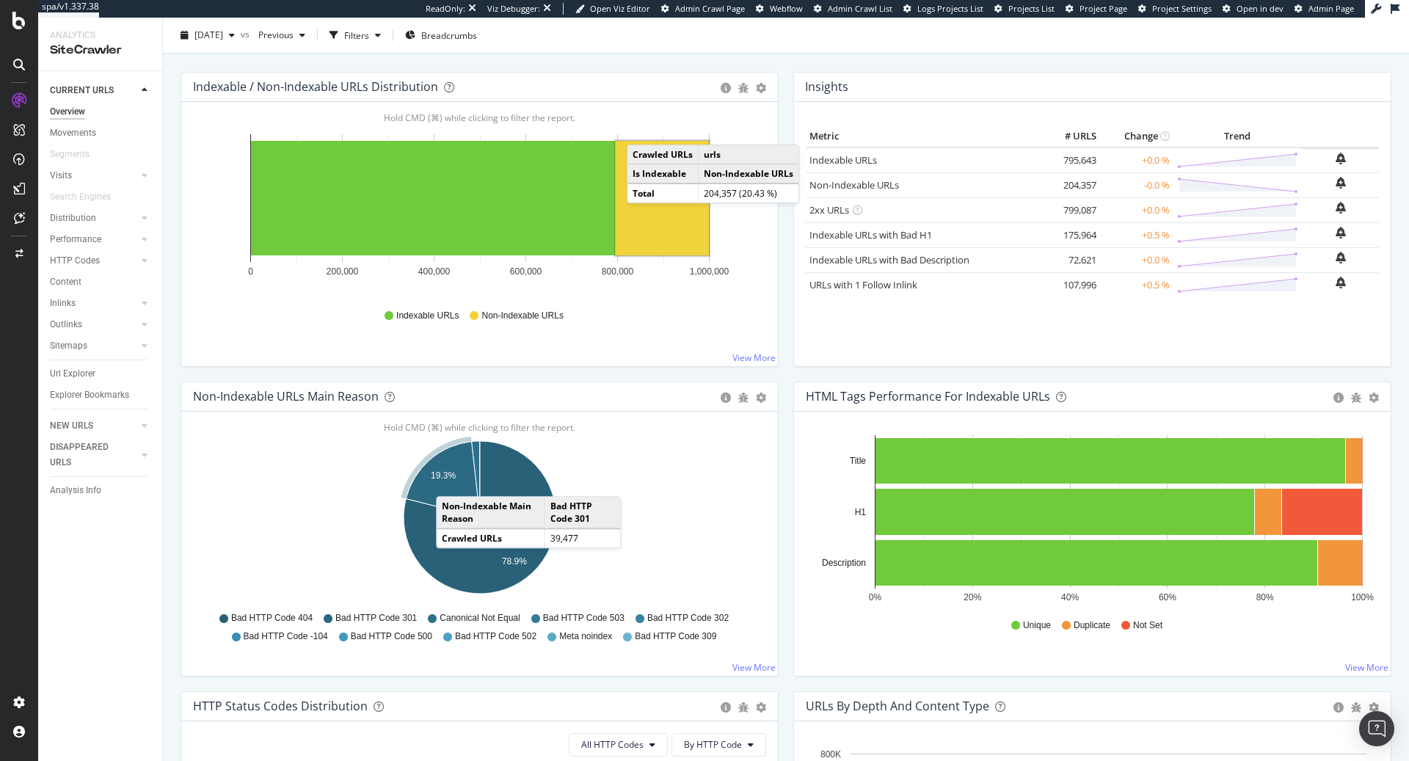
click at [451, 480] on icon "A chart." at bounding box center [443, 480] width 74 height 76
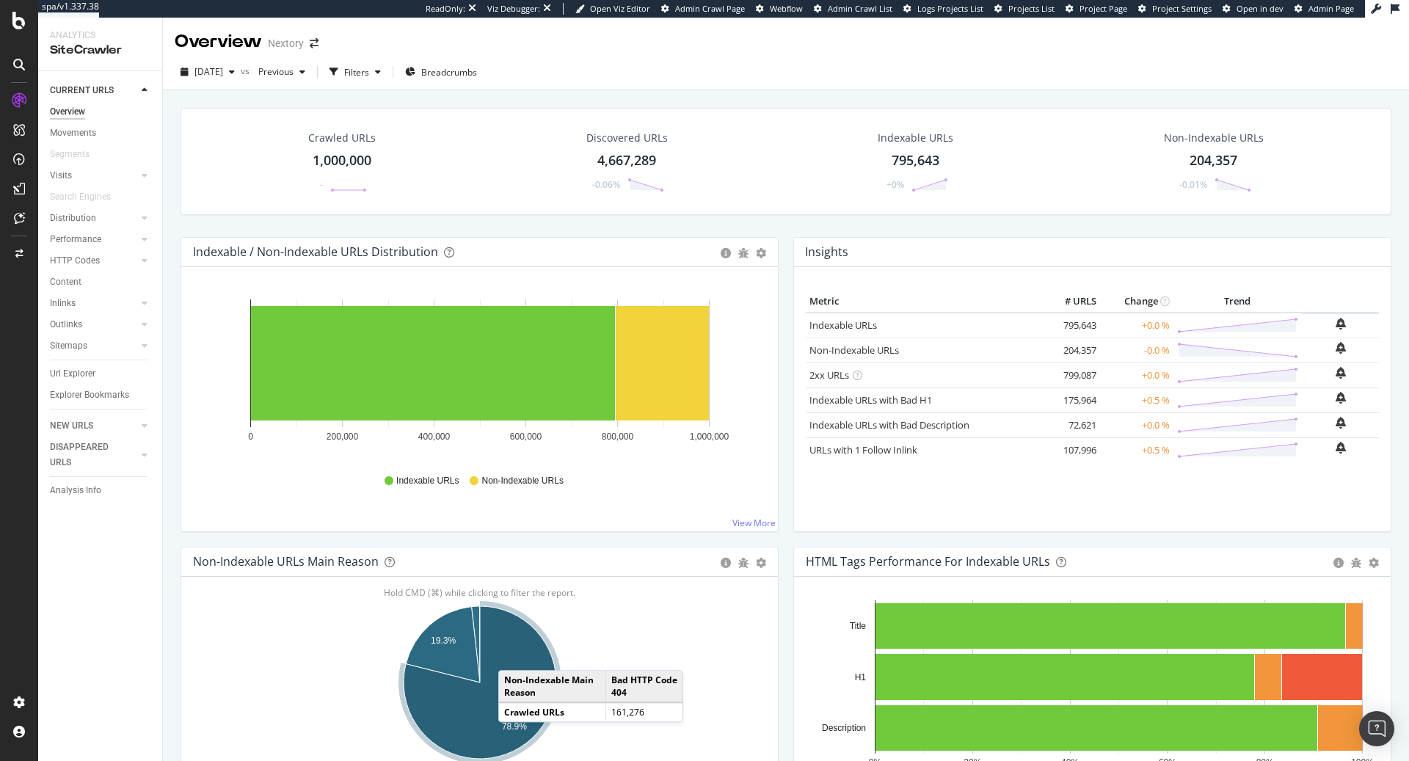
click at [513, 654] on icon "A chart." at bounding box center [480, 682] width 153 height 153
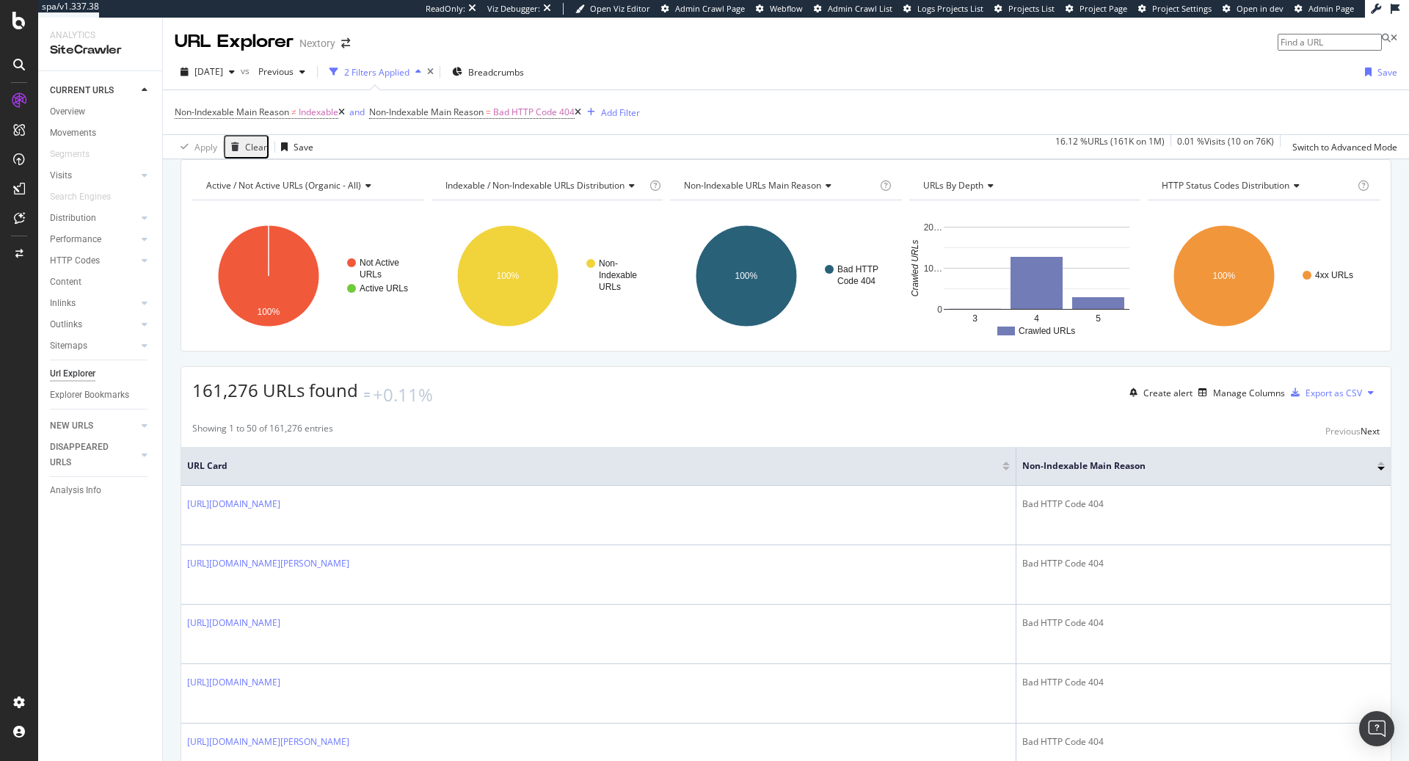
click at [629, 190] on icon at bounding box center [630, 185] width 10 height 9
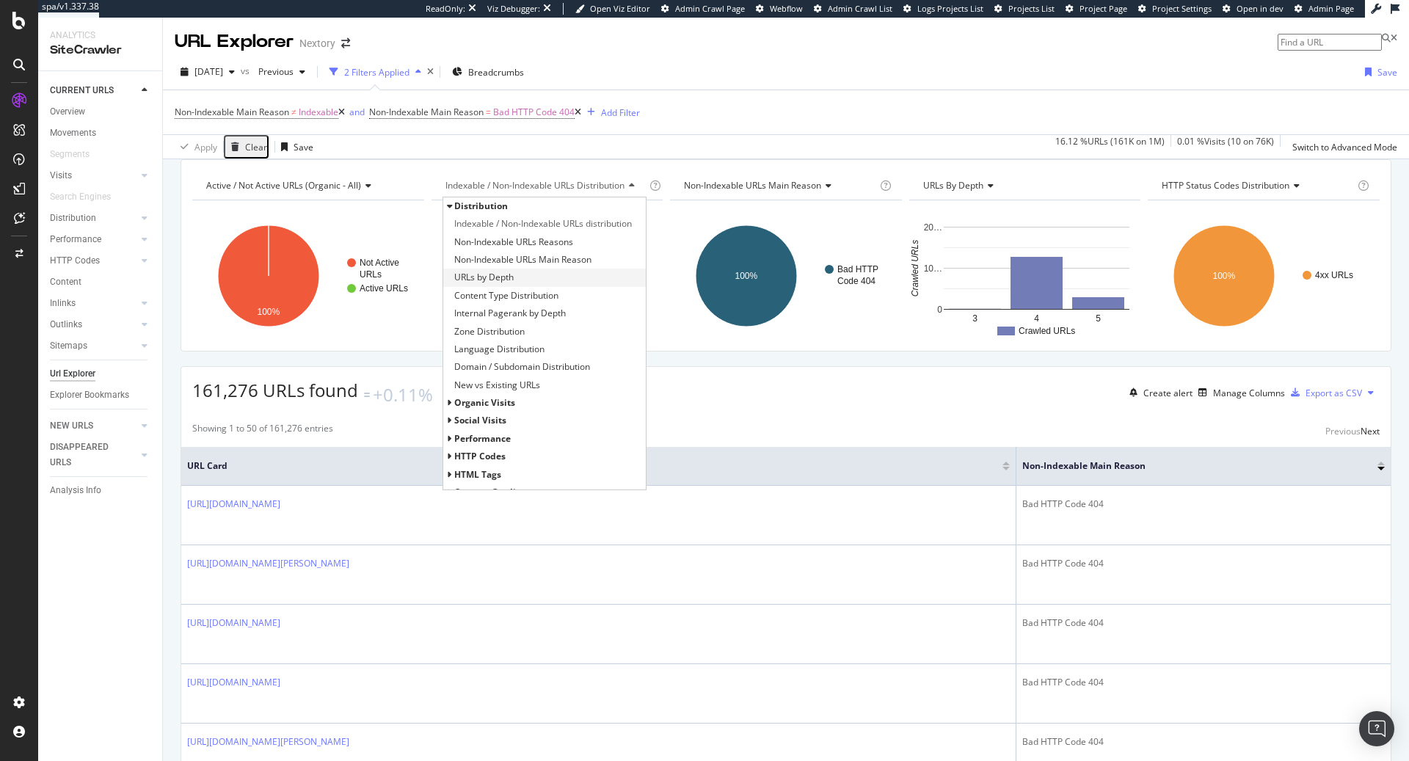
click at [499, 285] on span "URLs by Depth" at bounding box center [483, 277] width 59 height 15
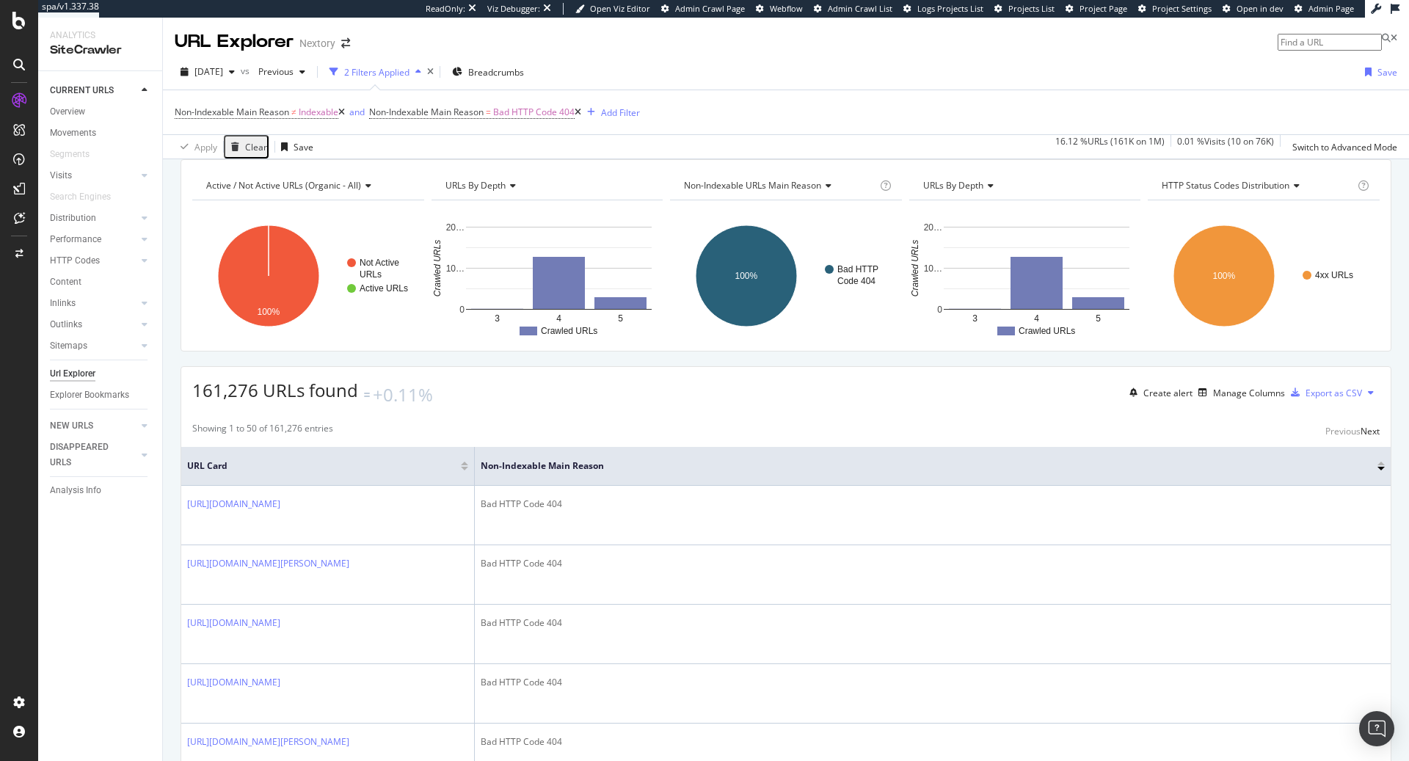
click at [826, 190] on icon at bounding box center [826, 185] width 10 height 9
type input "b"
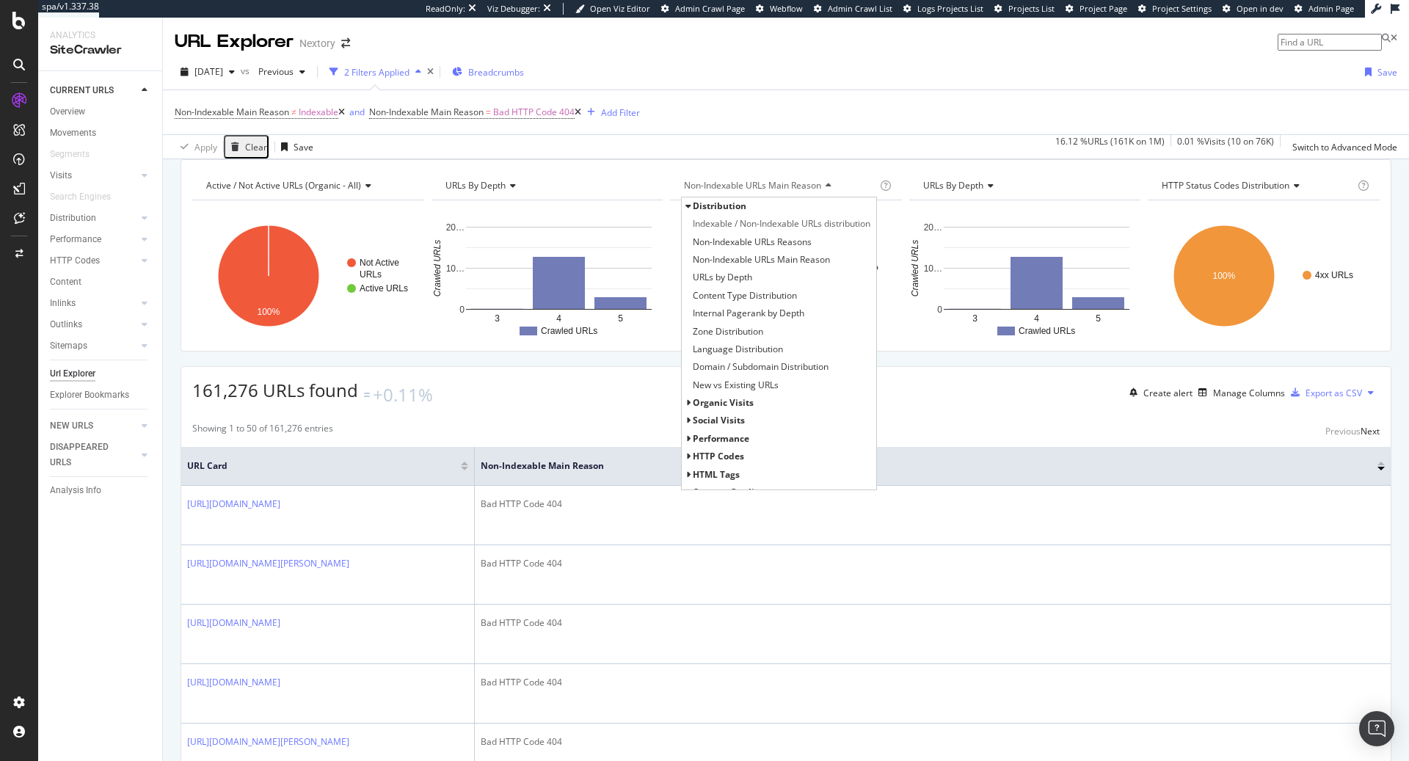
click at [524, 72] on span "Breadcrumbs" at bounding box center [496, 72] width 56 height 12
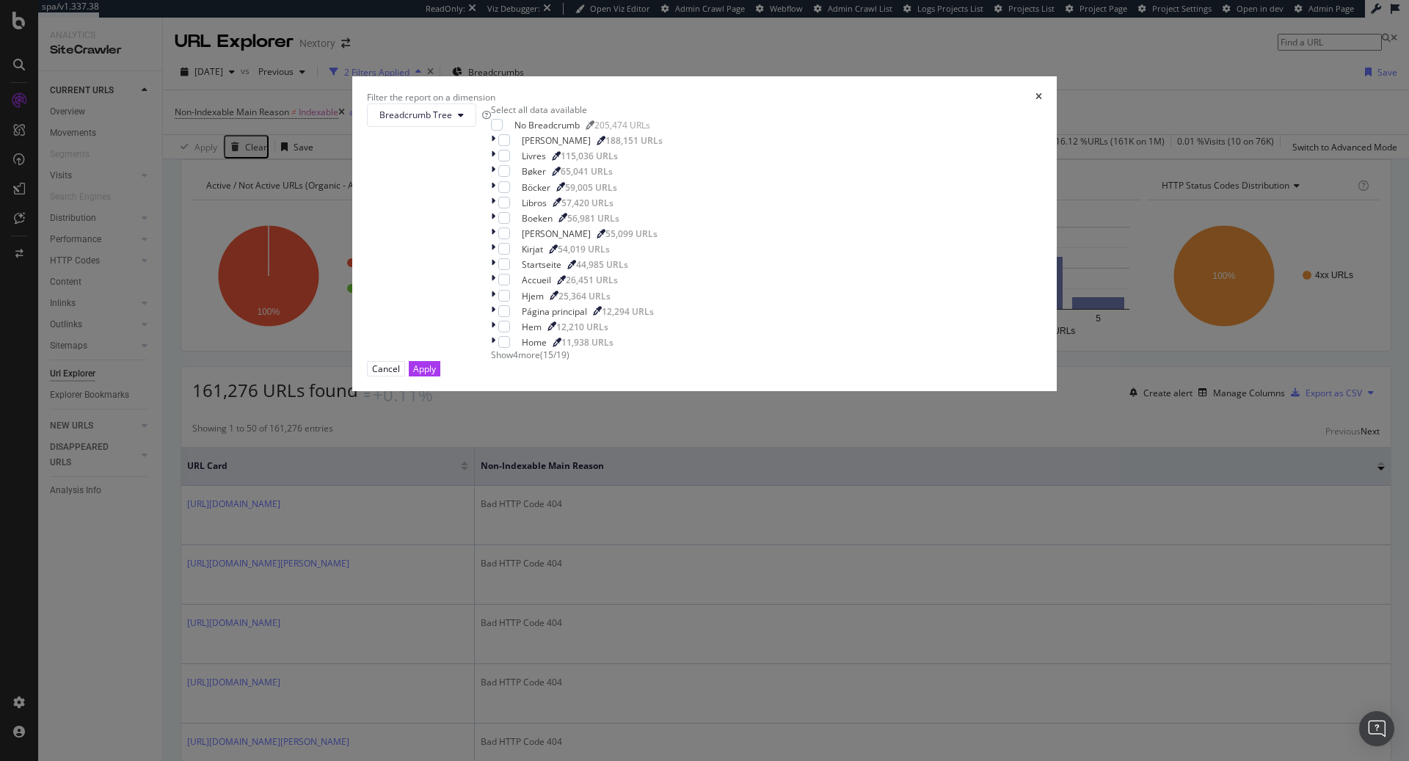
click at [854, 103] on div "Filter the report on a dimension" at bounding box center [704, 97] width 675 height 12
click at [1036, 101] on icon "times" at bounding box center [1039, 96] width 7 height 9
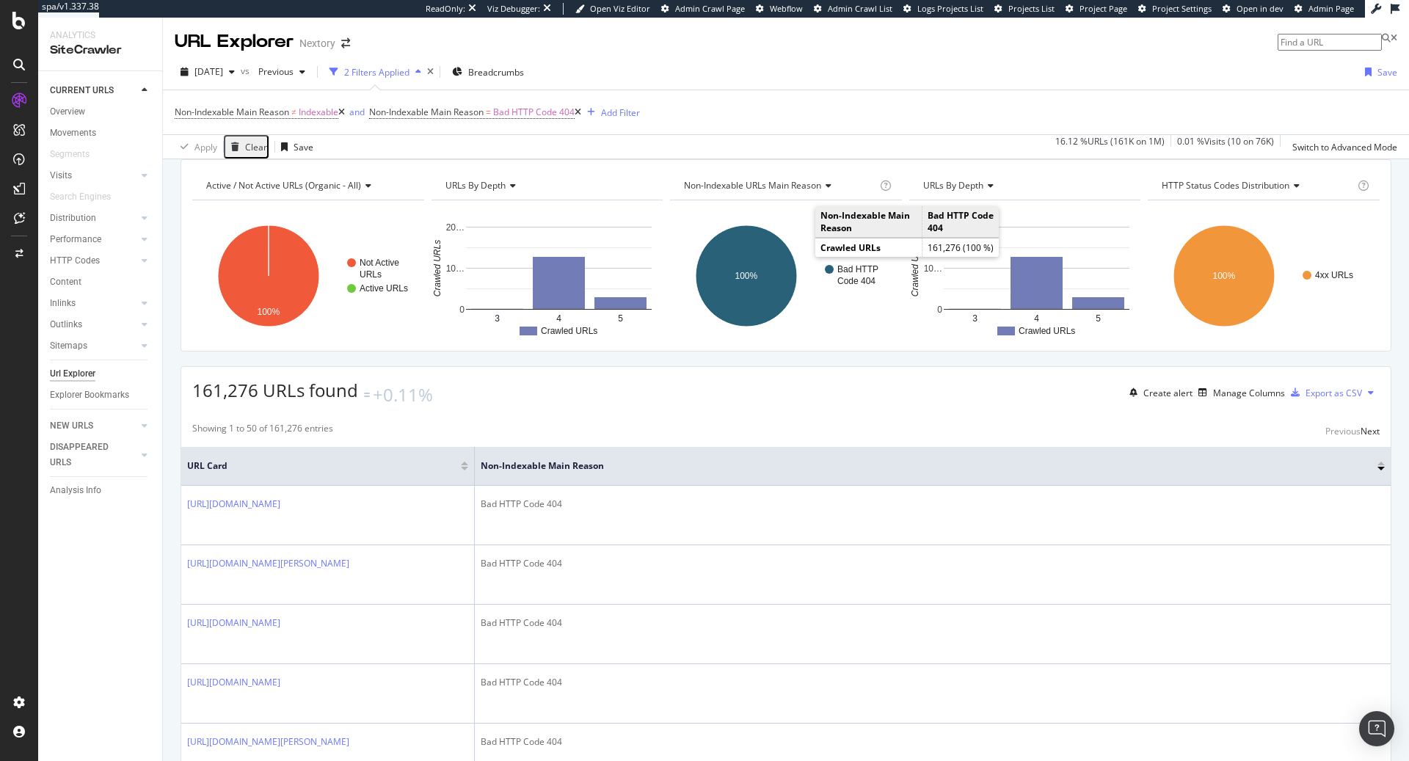
click at [782, 192] on span "Non-Indexable URLs Main Reason" at bounding box center [752, 185] width 137 height 12
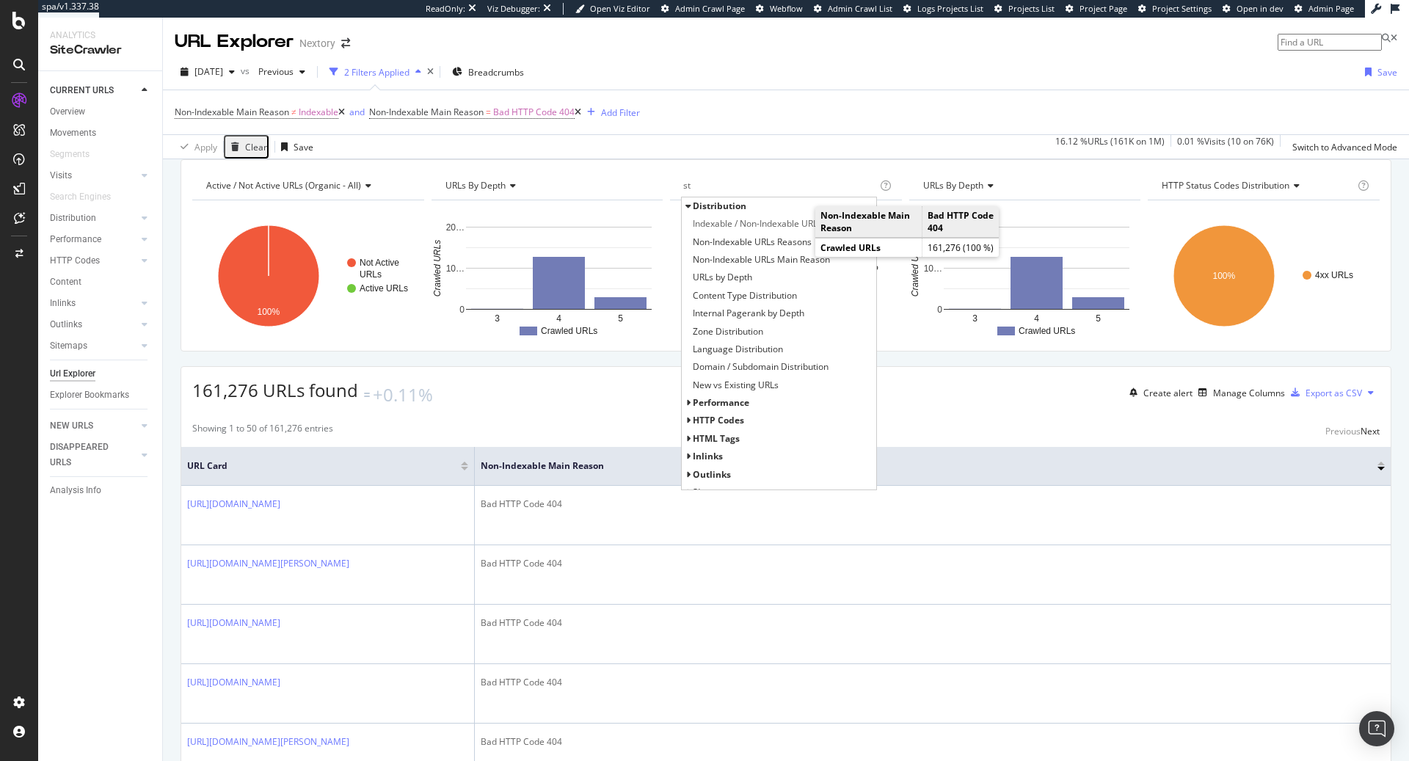
type input "s"
click at [785, 358] on div "Language Distribution" at bounding box center [779, 350] width 195 height 18
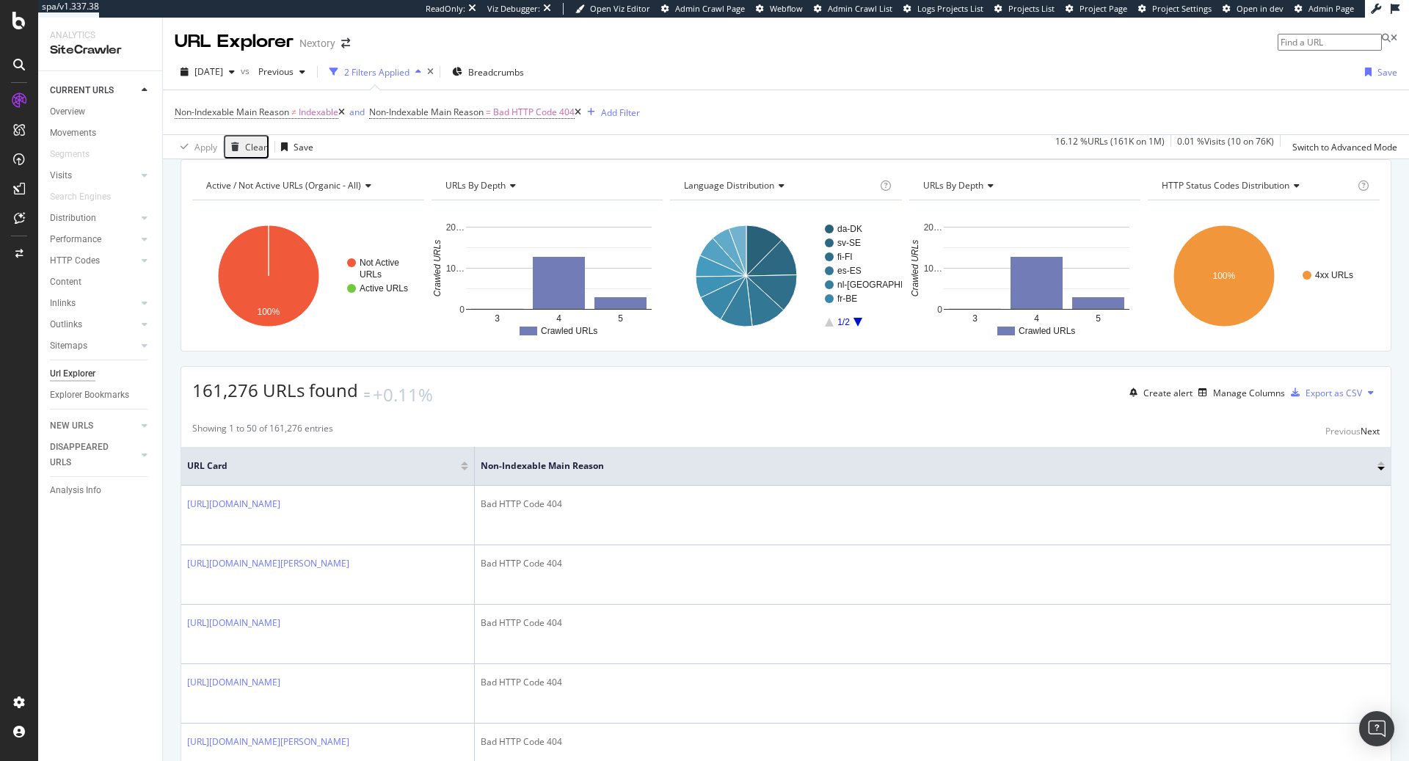
click at [980, 192] on span "URLs by Depth" at bounding box center [953, 185] width 60 height 12
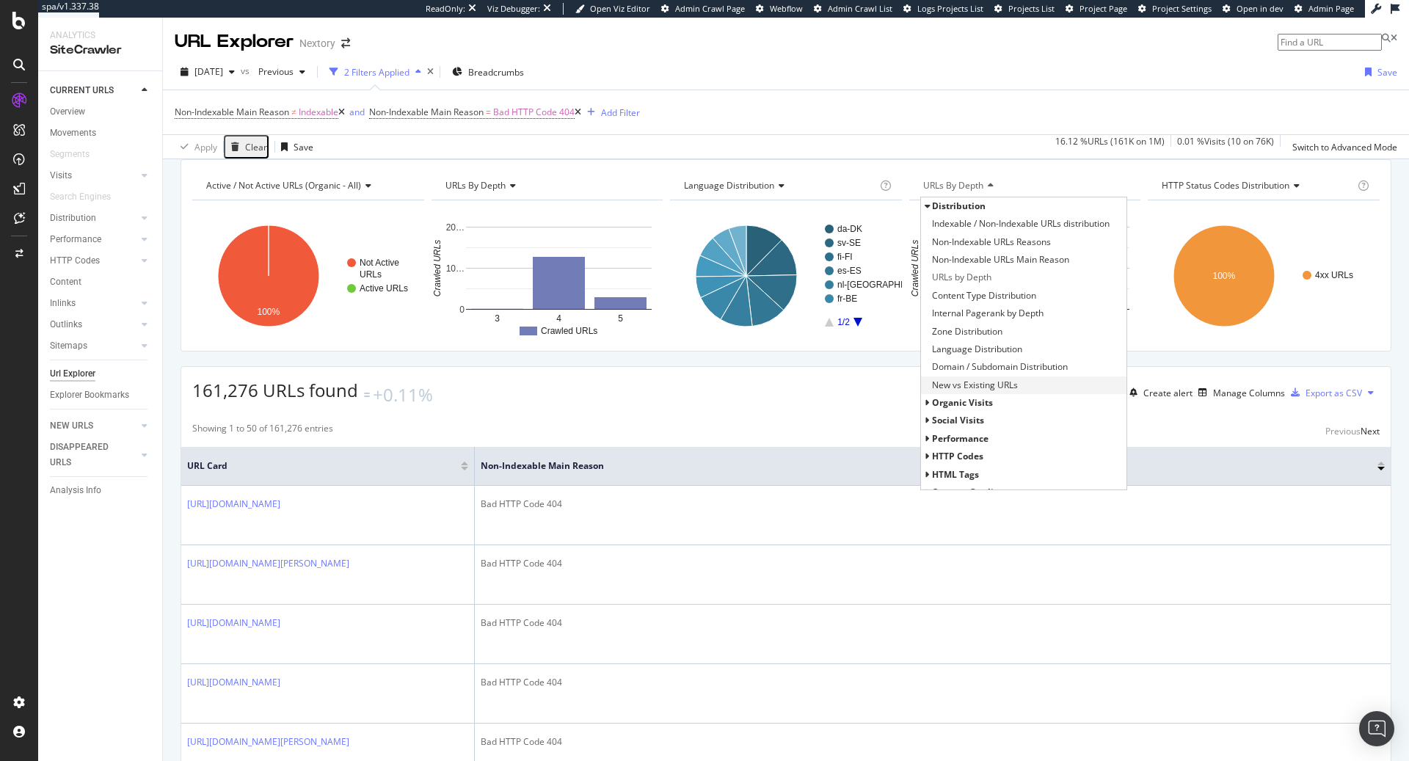
click at [978, 393] on span "New vs Existing URLs" at bounding box center [975, 385] width 86 height 15
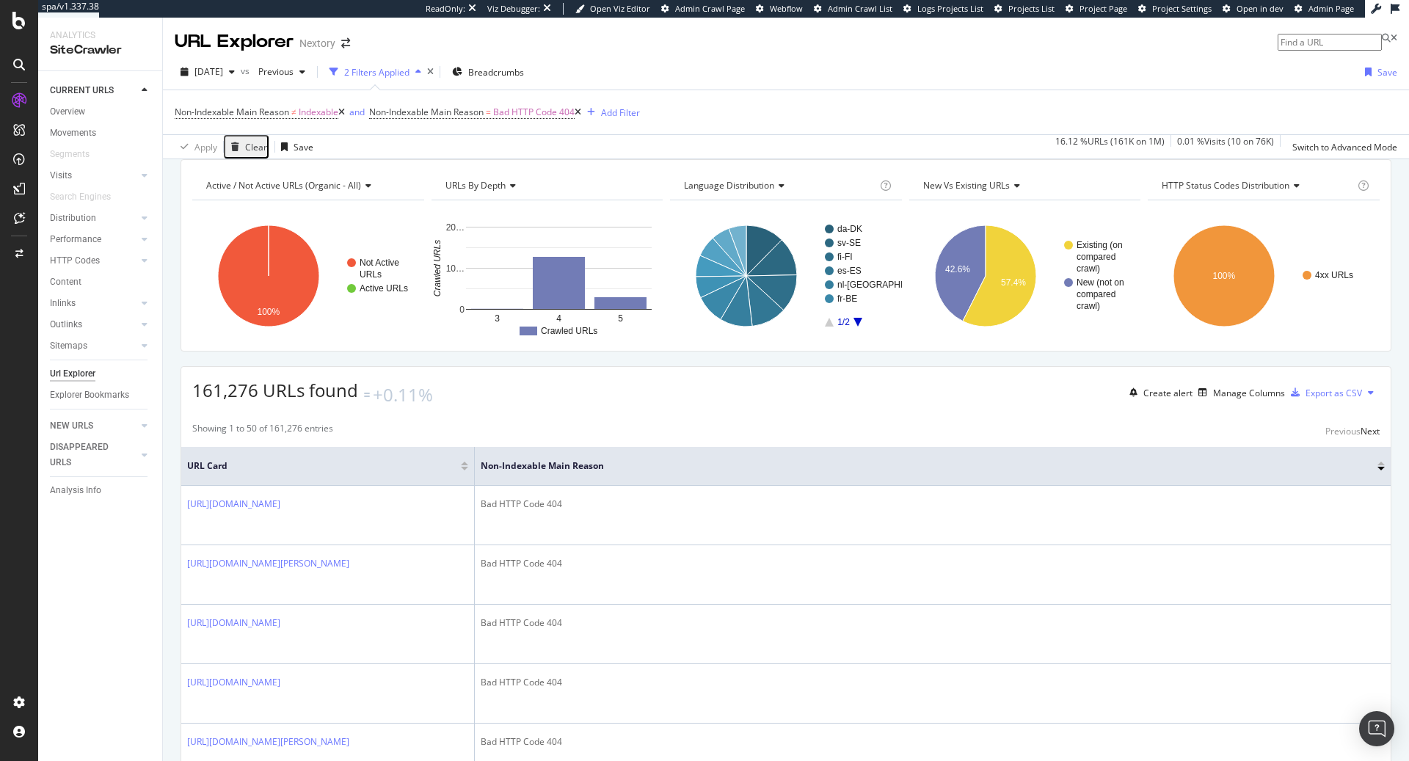
click at [991, 192] on span "New vs Existing URLs" at bounding box center [966, 185] width 87 height 12
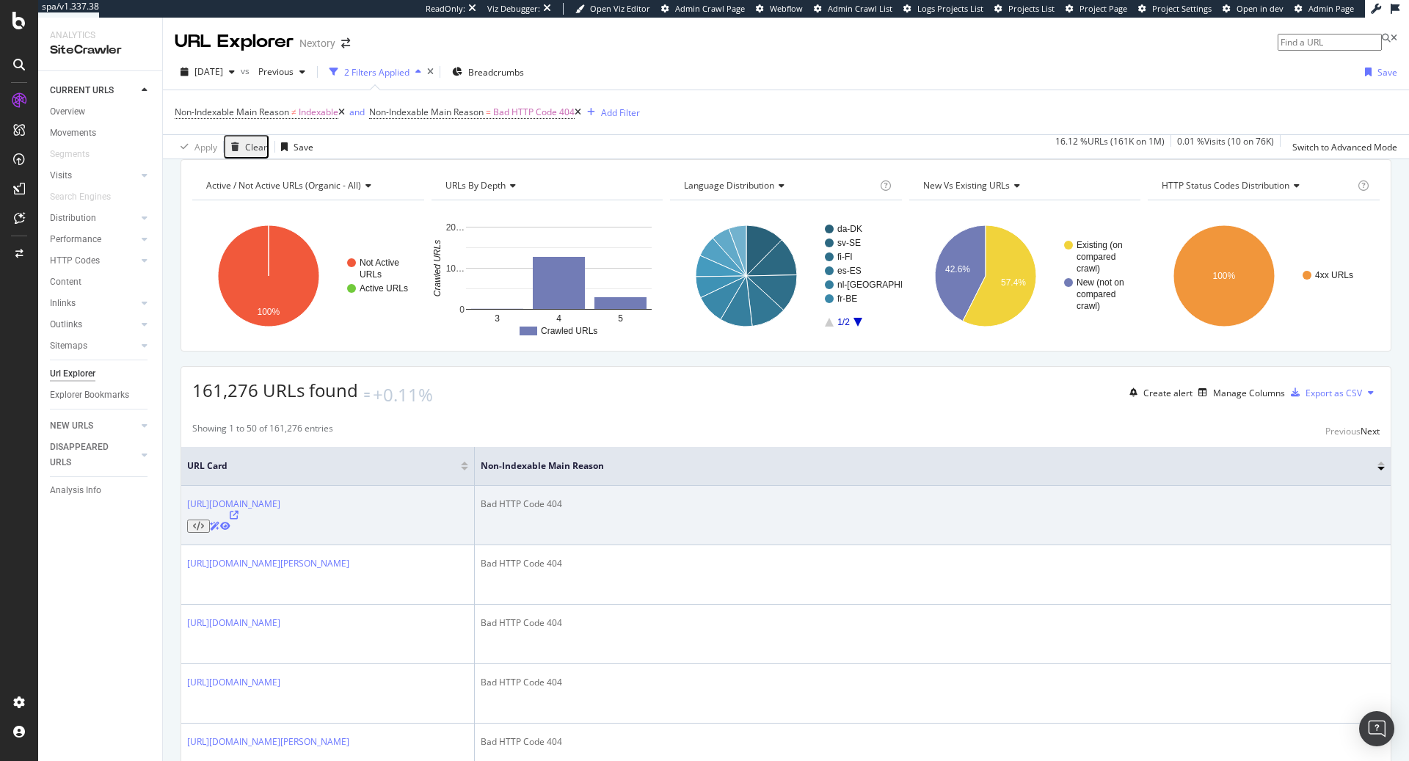
click at [646, 511] on div "Bad HTTP Code 404" at bounding box center [933, 504] width 904 height 13
click at [239, 520] on icon at bounding box center [234, 515] width 9 height 9
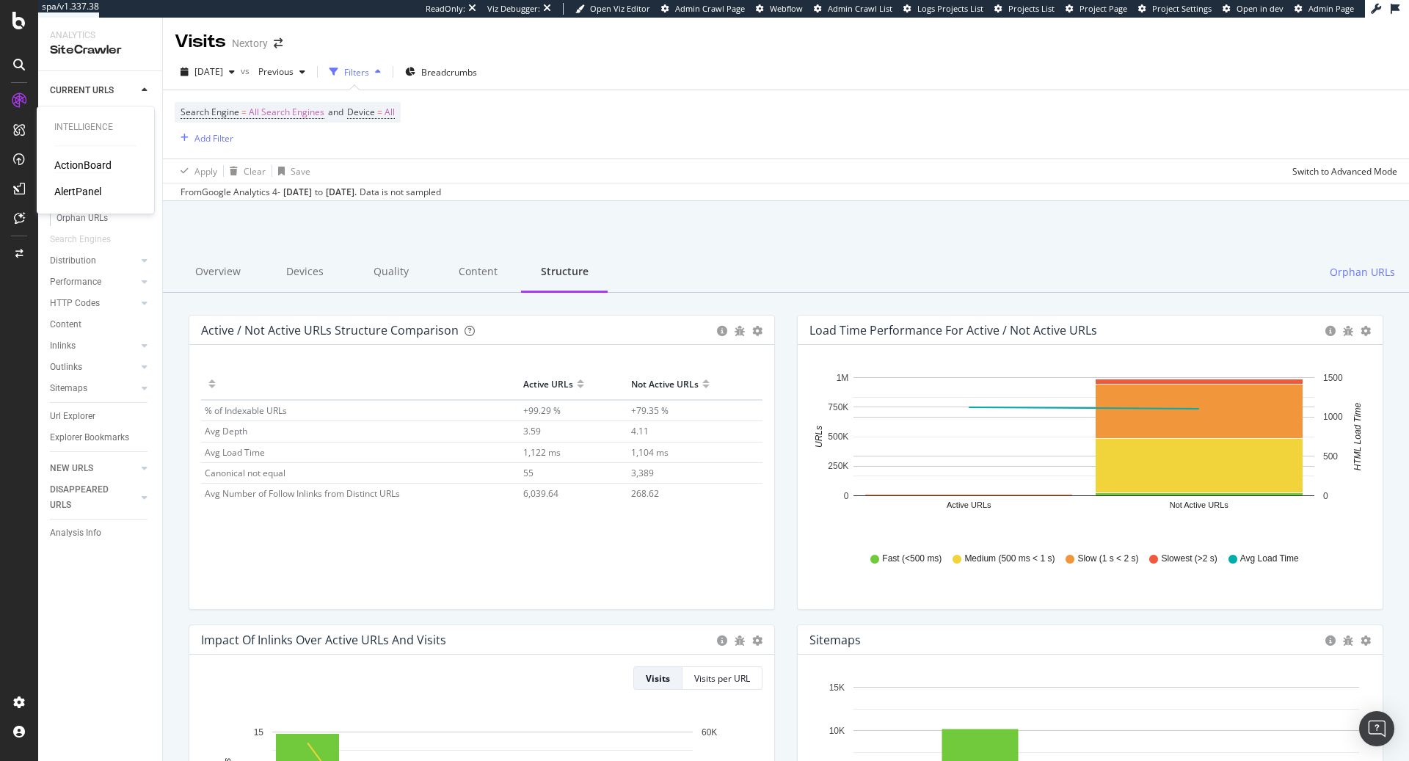
click at [78, 172] on div "ActionBoard" at bounding box center [82, 165] width 57 height 15
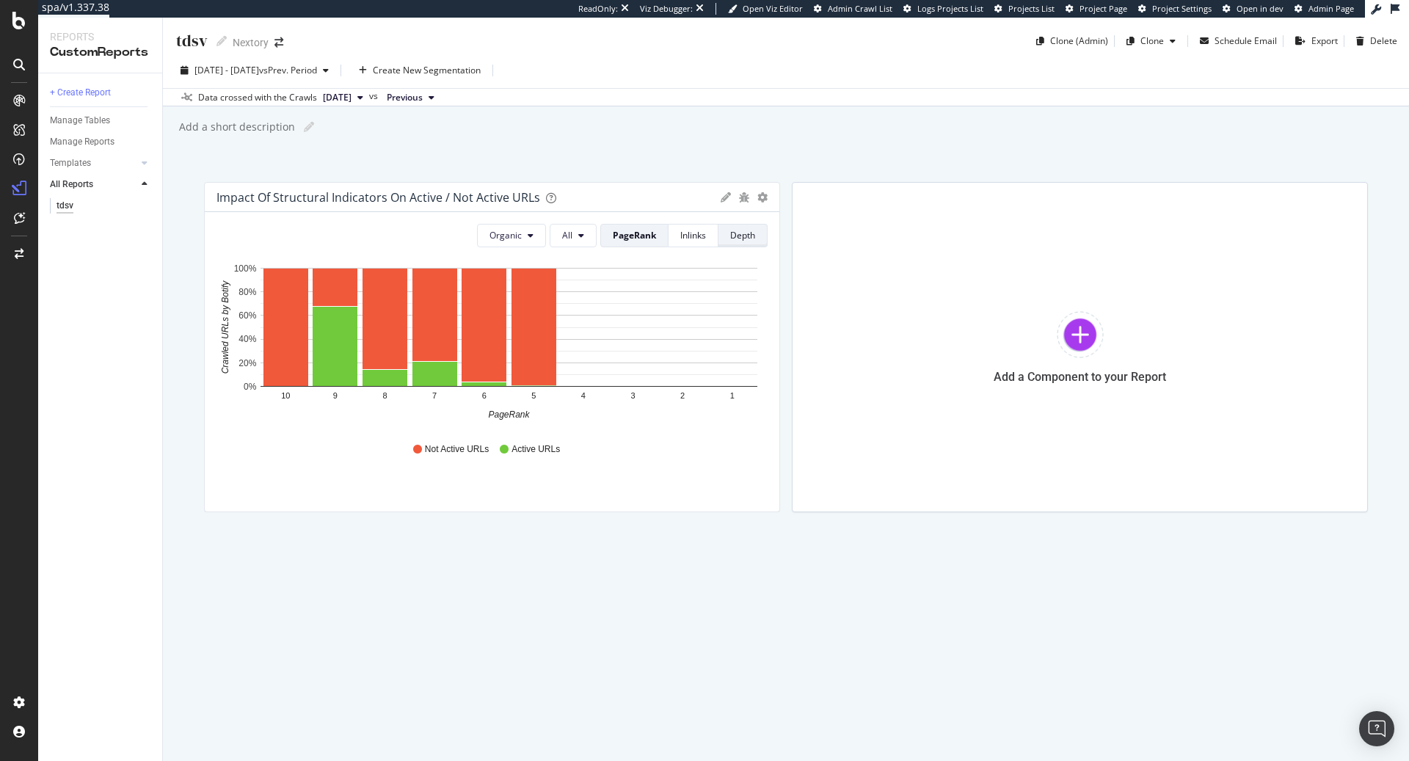
click at [744, 238] on div "Depth" at bounding box center [742, 235] width 25 height 12
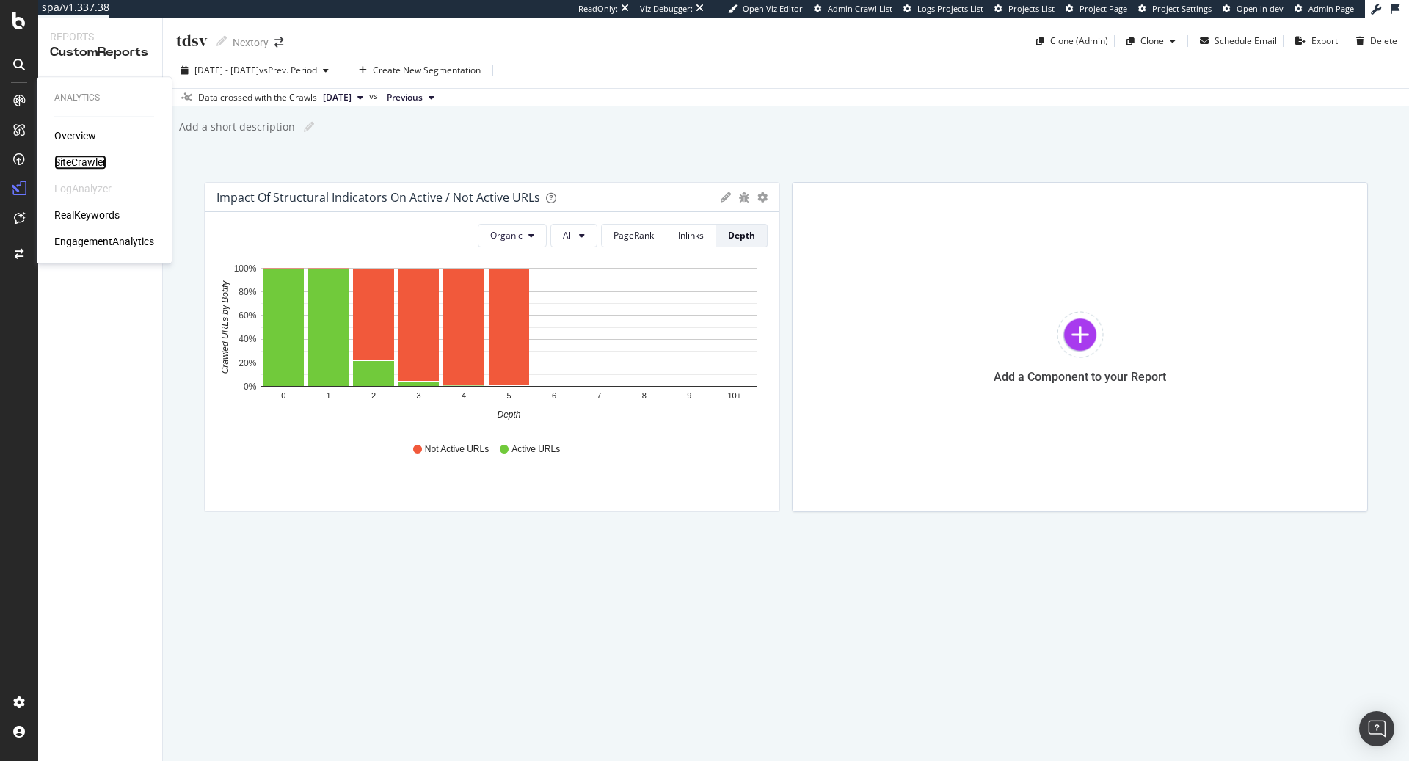
click at [74, 158] on div "SiteCrawler" at bounding box center [80, 162] width 52 height 15
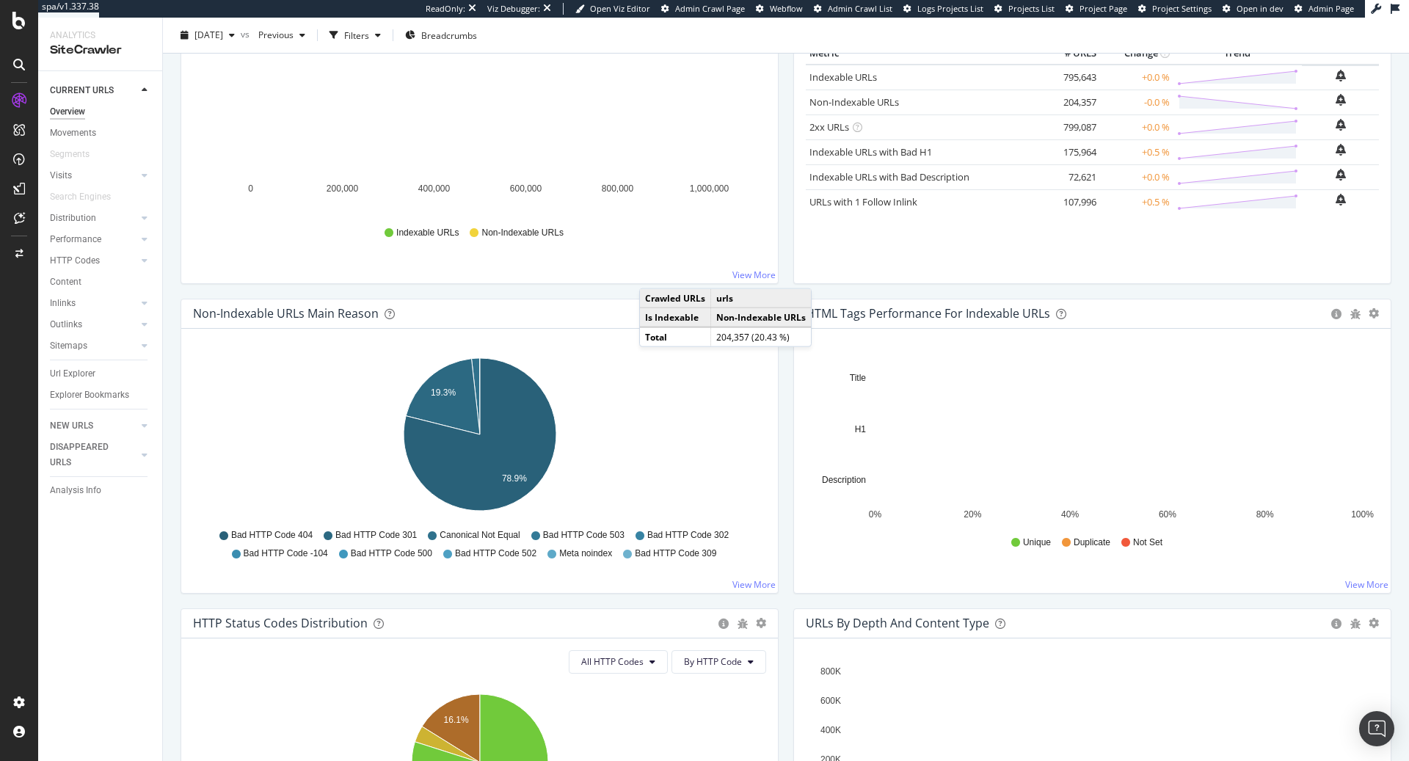
scroll to position [179, 0]
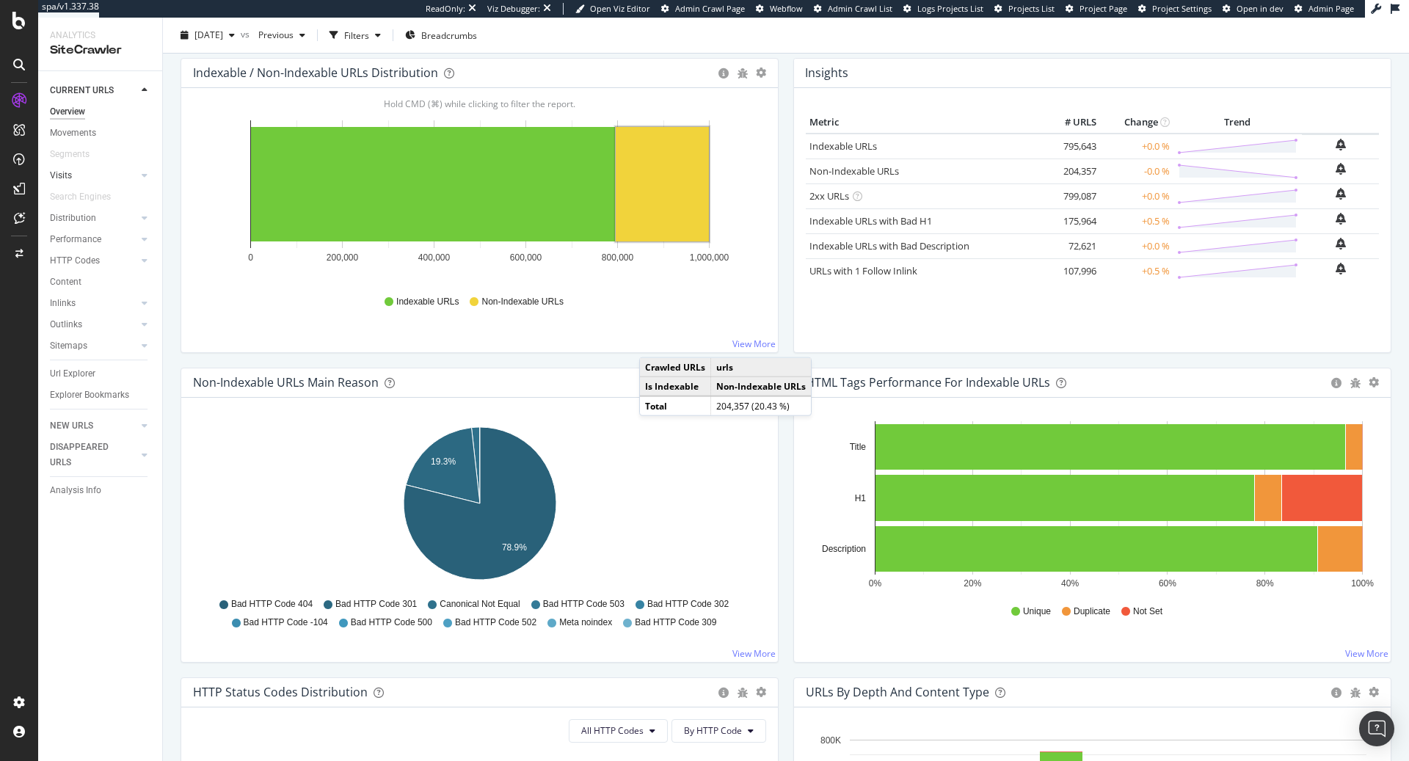
click at [116, 173] on link "Visits" at bounding box center [93, 175] width 87 height 15
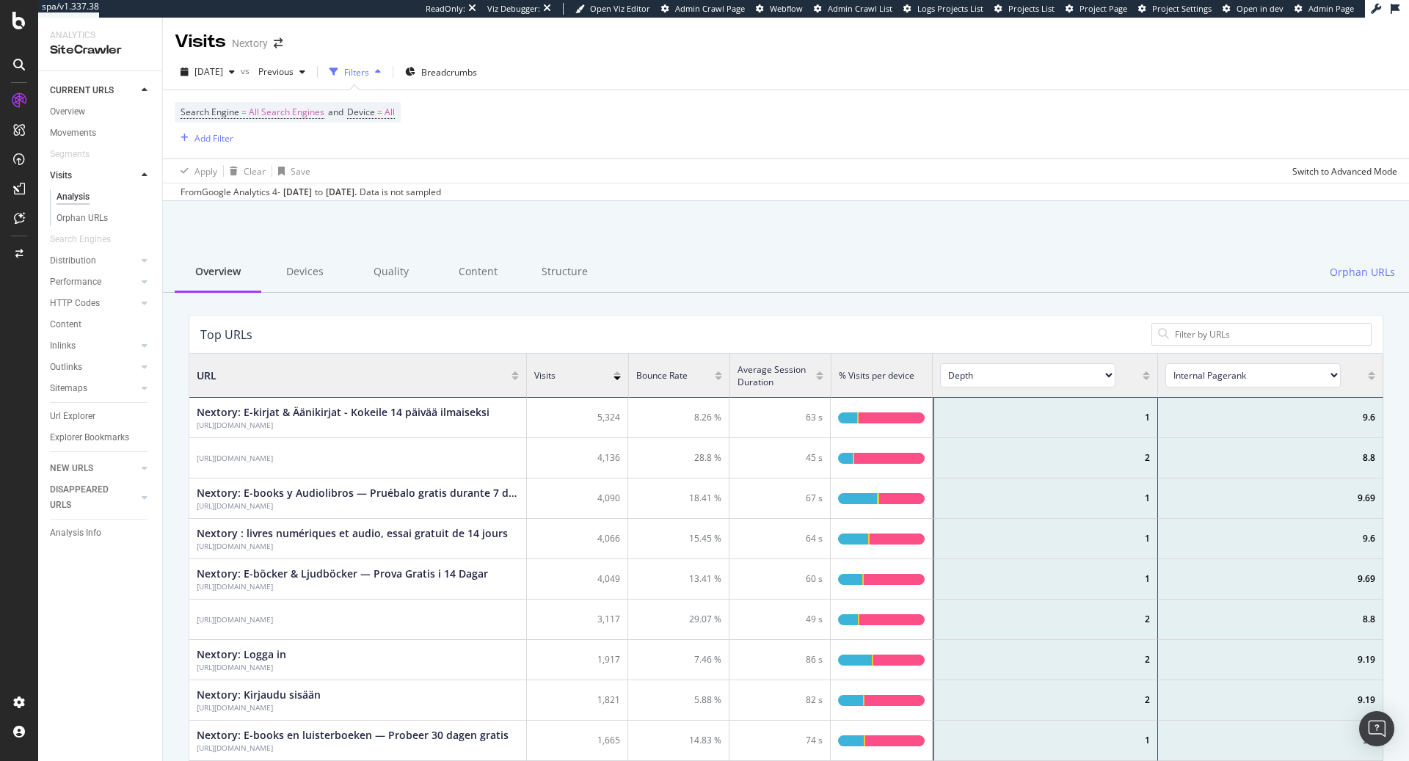
scroll to position [440, 1194]
click at [584, 276] on div "Structure" at bounding box center [564, 273] width 87 height 40
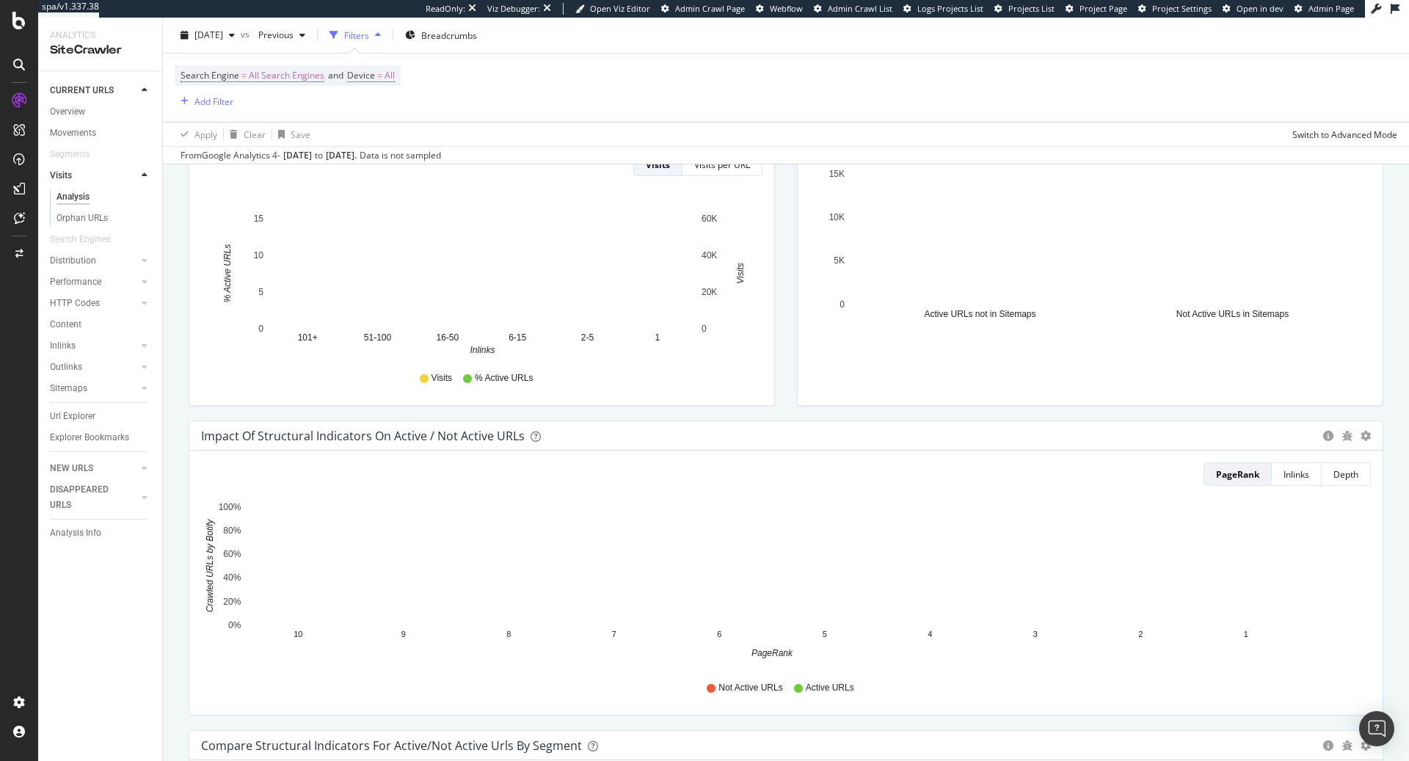
scroll to position [841, 0]
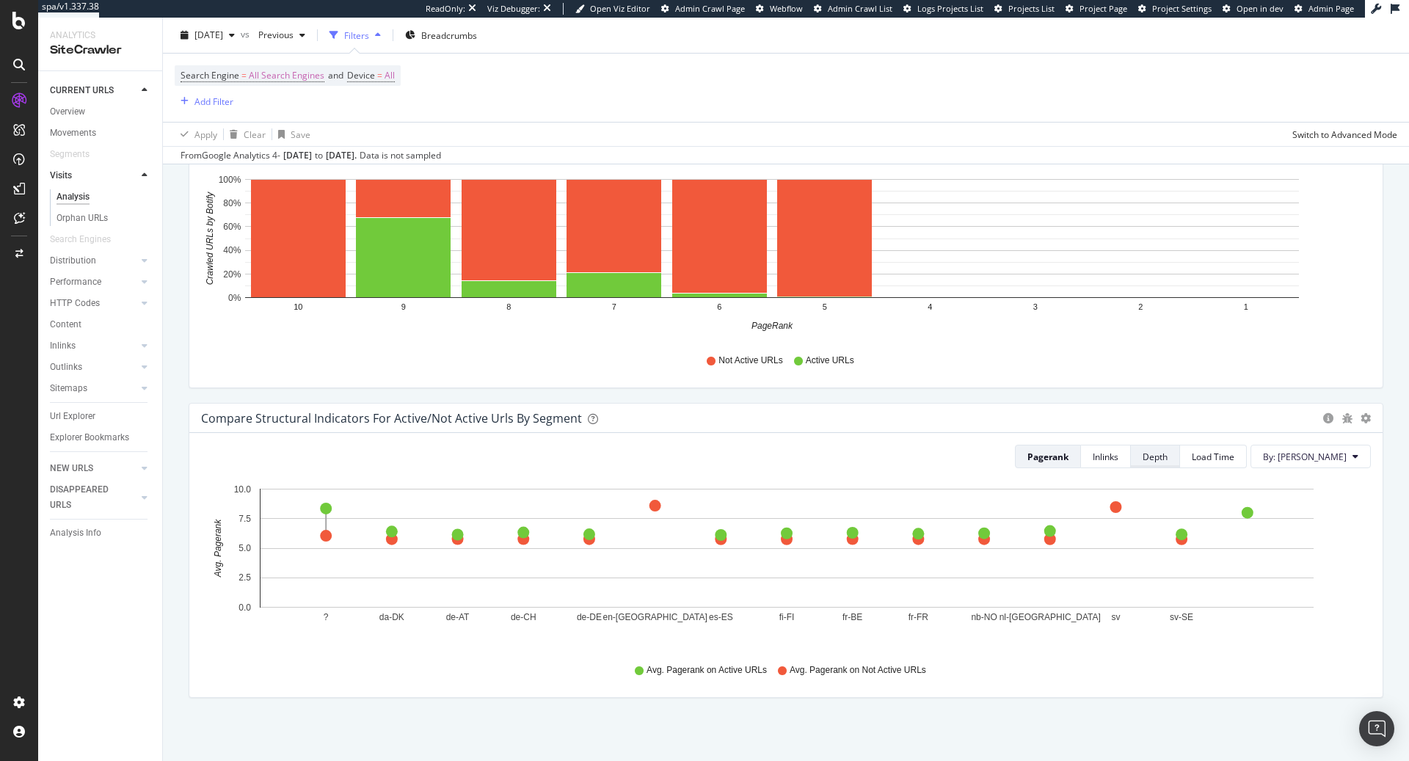
click at [1168, 457] on div "Depth" at bounding box center [1155, 457] width 25 height 12
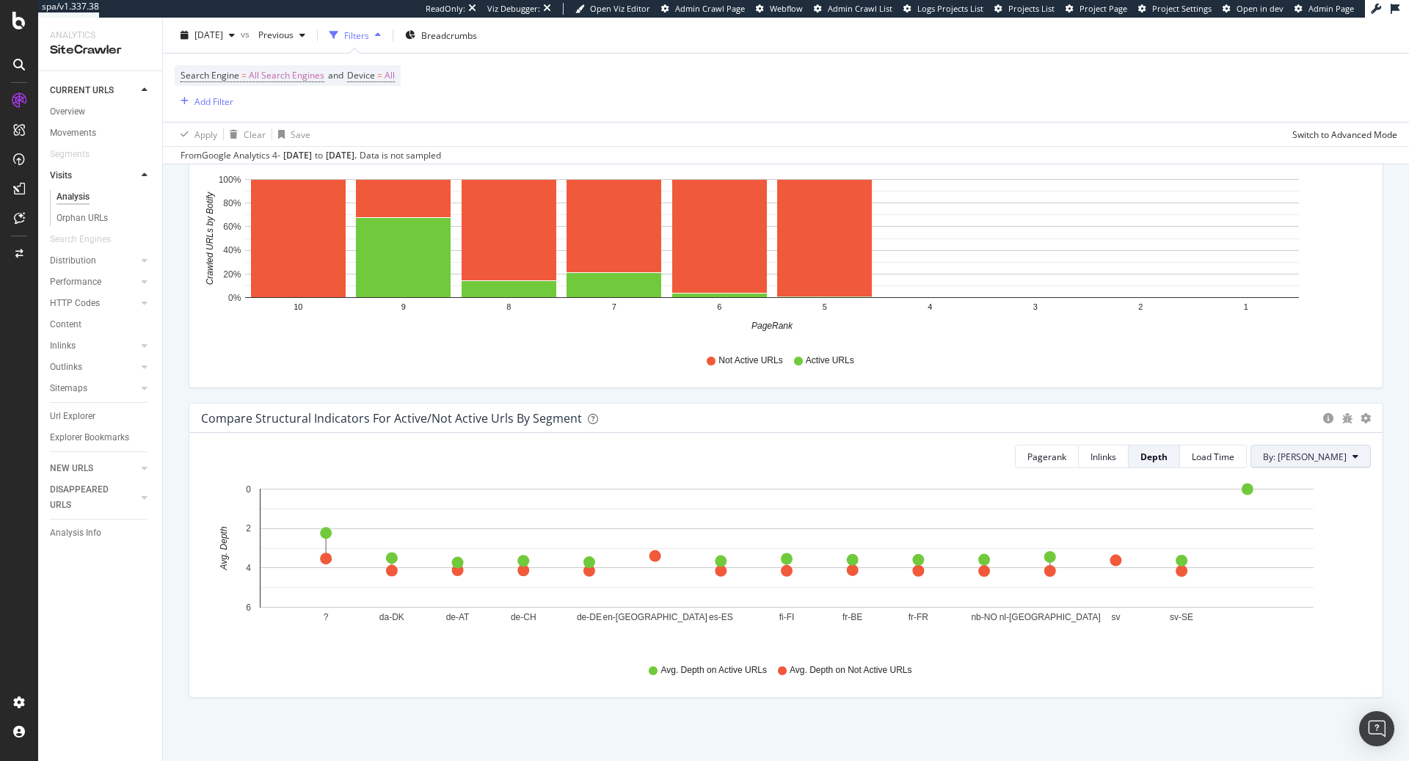
click at [1325, 460] on span "By: [PERSON_NAME]" at bounding box center [1305, 457] width 84 height 12
click at [1009, 434] on div "Pagerank Inlinks Depth Load Time By: Lang Recently Used Depth Inlinks Percentil…" at bounding box center [786, 565] width 1194 height 264
